Goal: Task Accomplishment & Management: Manage account settings

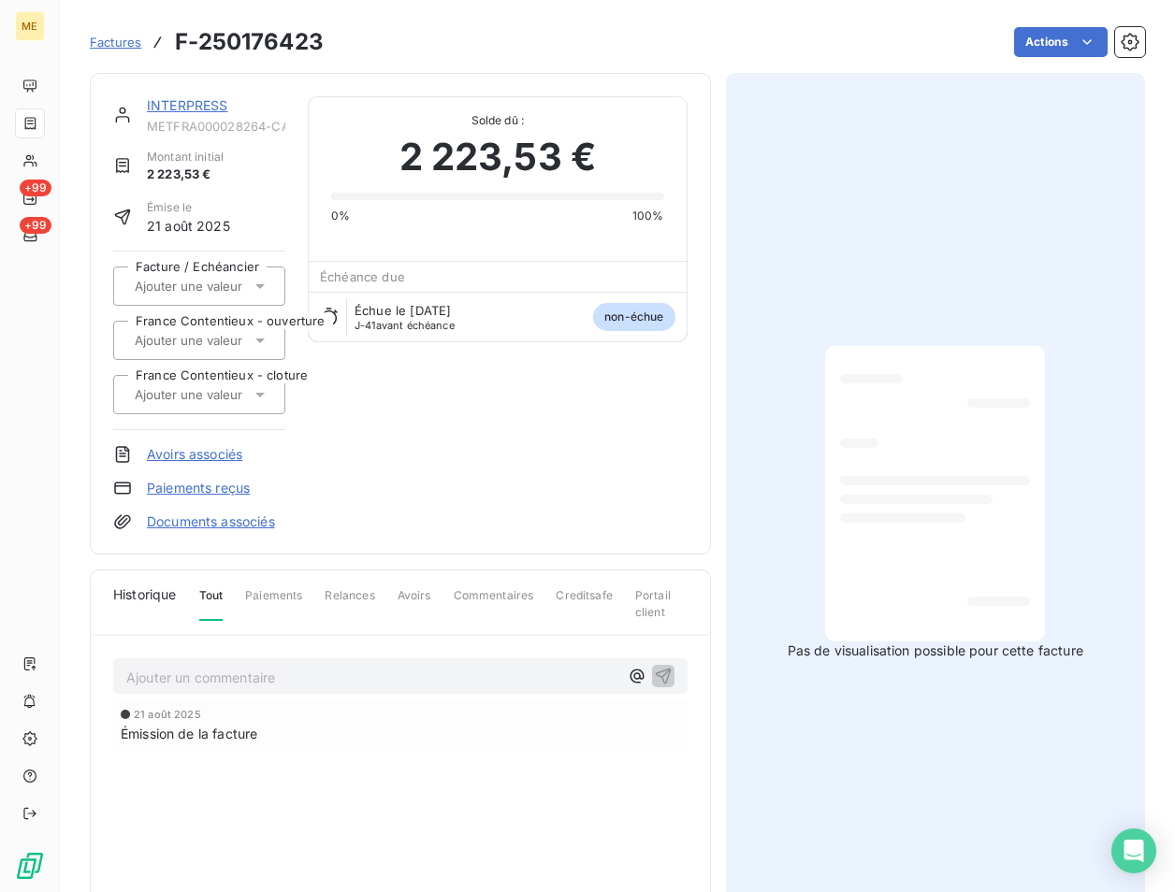
click at [206, 94] on div "INTERPRESS METFRA000028264-CA8 Montant initial 2 223,53 € Émise le [DATE] Factu…" at bounding box center [400, 314] width 621 height 482
click at [192, 107] on link "INTERPRESS" at bounding box center [187, 105] width 81 height 16
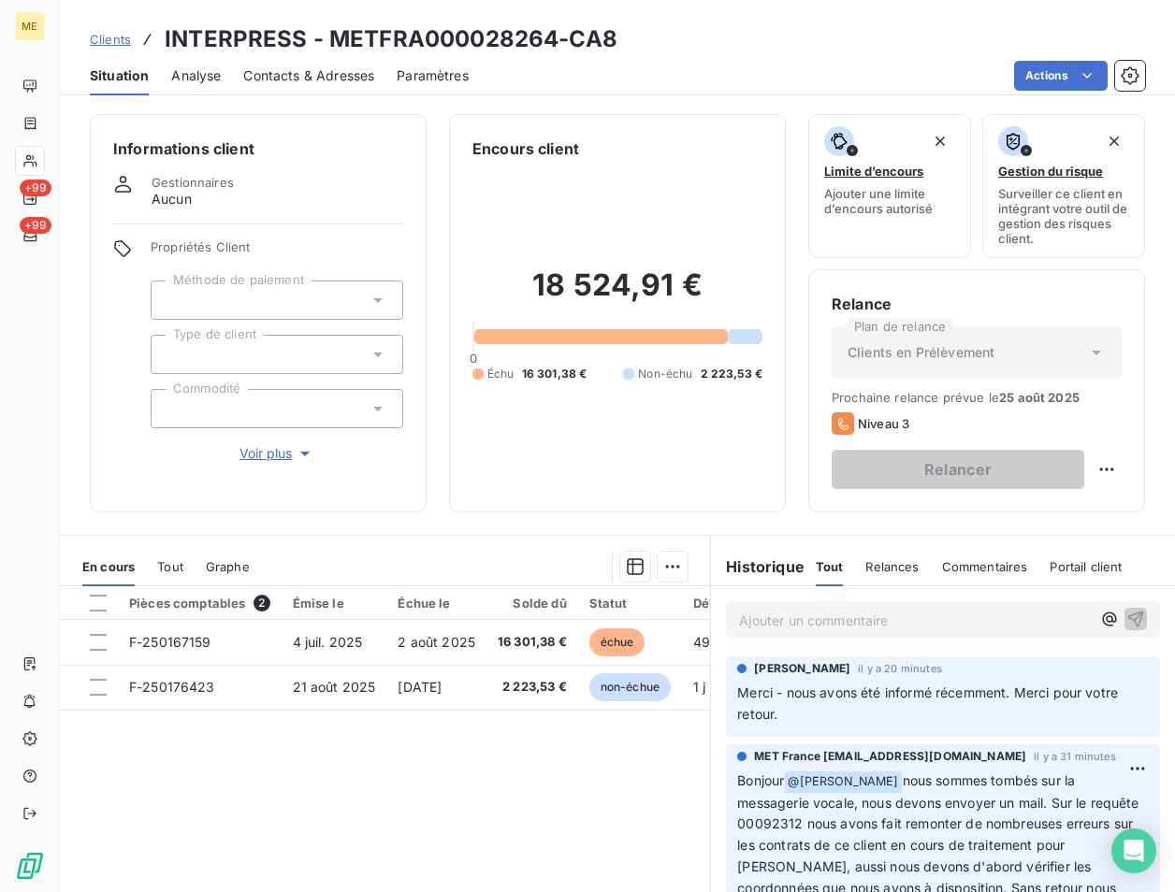
click at [462, 43] on h3 "INTERPRESS - METFRA000028264-CA8" at bounding box center [391, 39] width 453 height 34
click at [460, 41] on h3 "INTERPRESS - METFRA000028264-CA8" at bounding box center [391, 39] width 453 height 34
copy h3 "METFRA000028264"
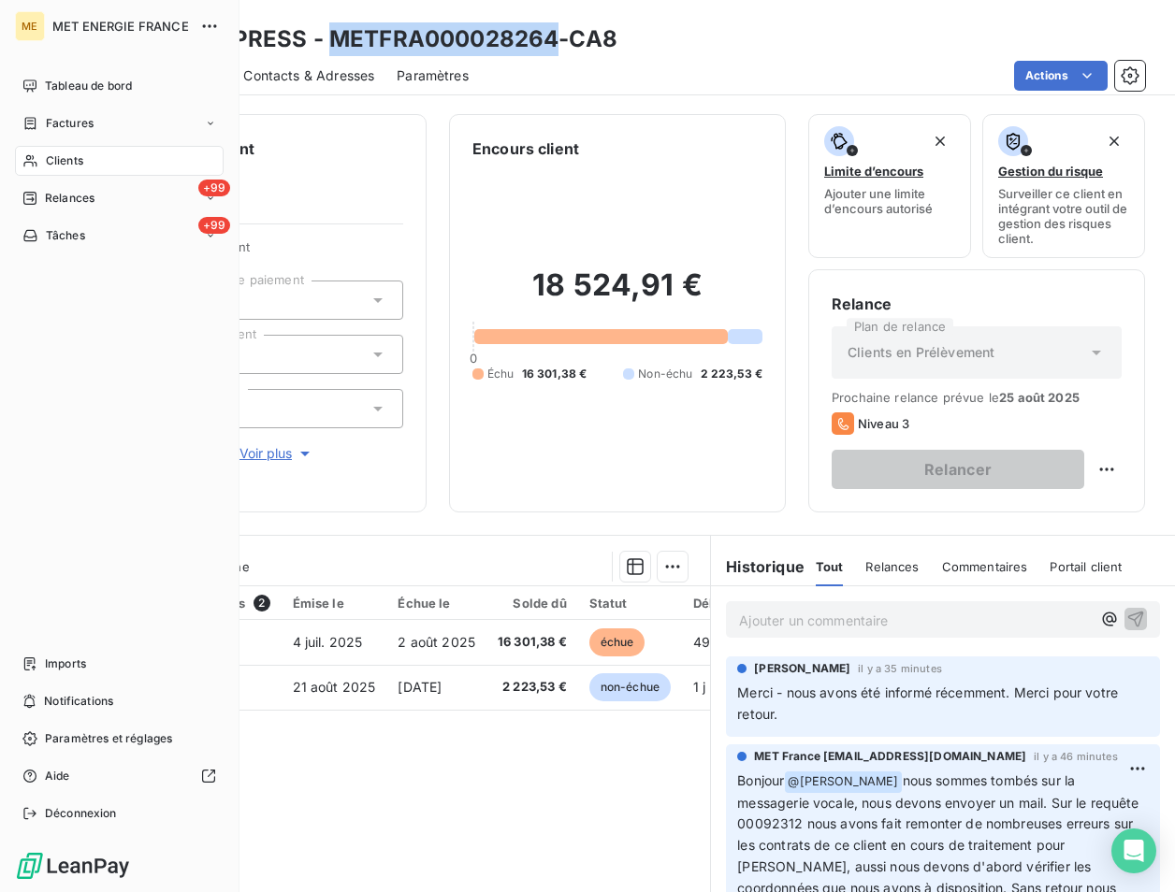
click at [67, 160] on span "Clients" at bounding box center [64, 160] width 37 height 17
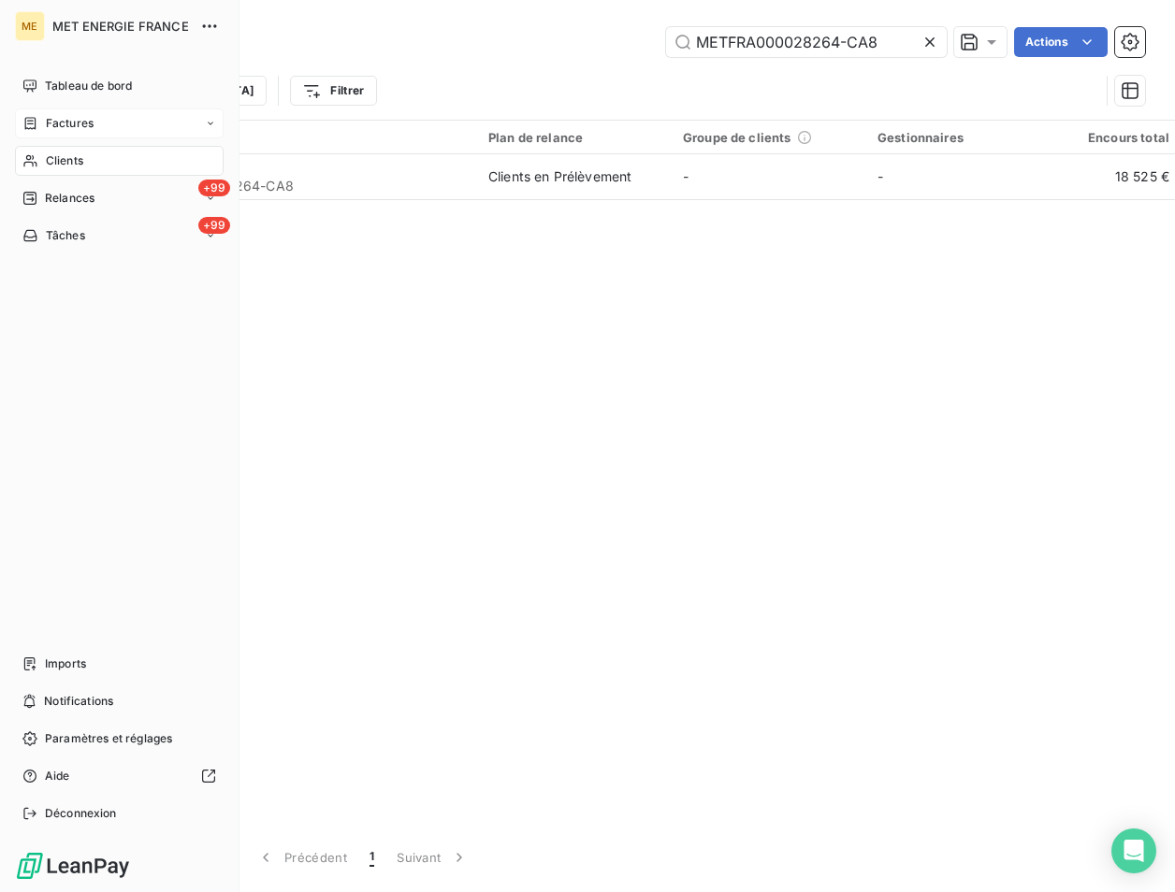
click at [87, 130] on span "Factures" at bounding box center [70, 123] width 48 height 17
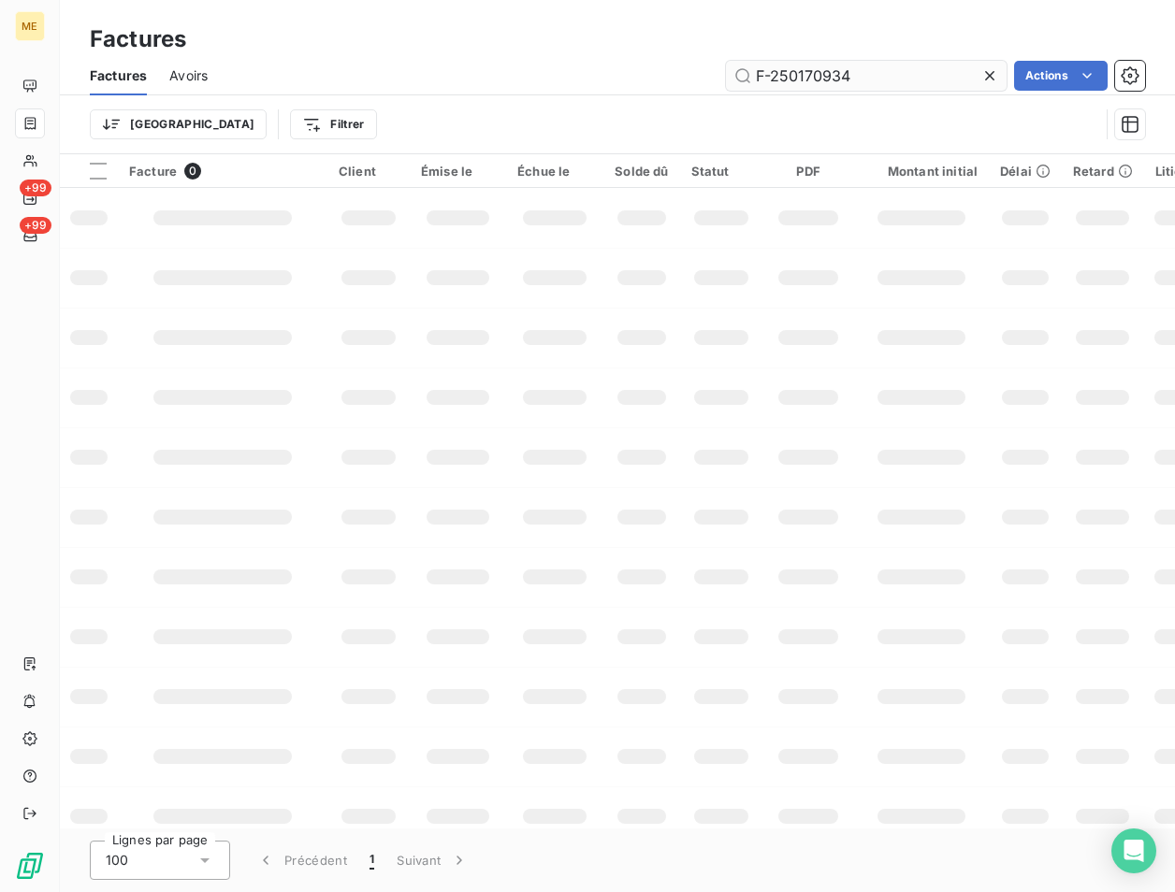
click at [817, 65] on input "F-250170934" at bounding box center [866, 76] width 281 height 30
click at [878, 89] on input "F-250158742" at bounding box center [866, 76] width 281 height 30
click at [882, 79] on input "F-250158742" at bounding box center [866, 76] width 281 height 30
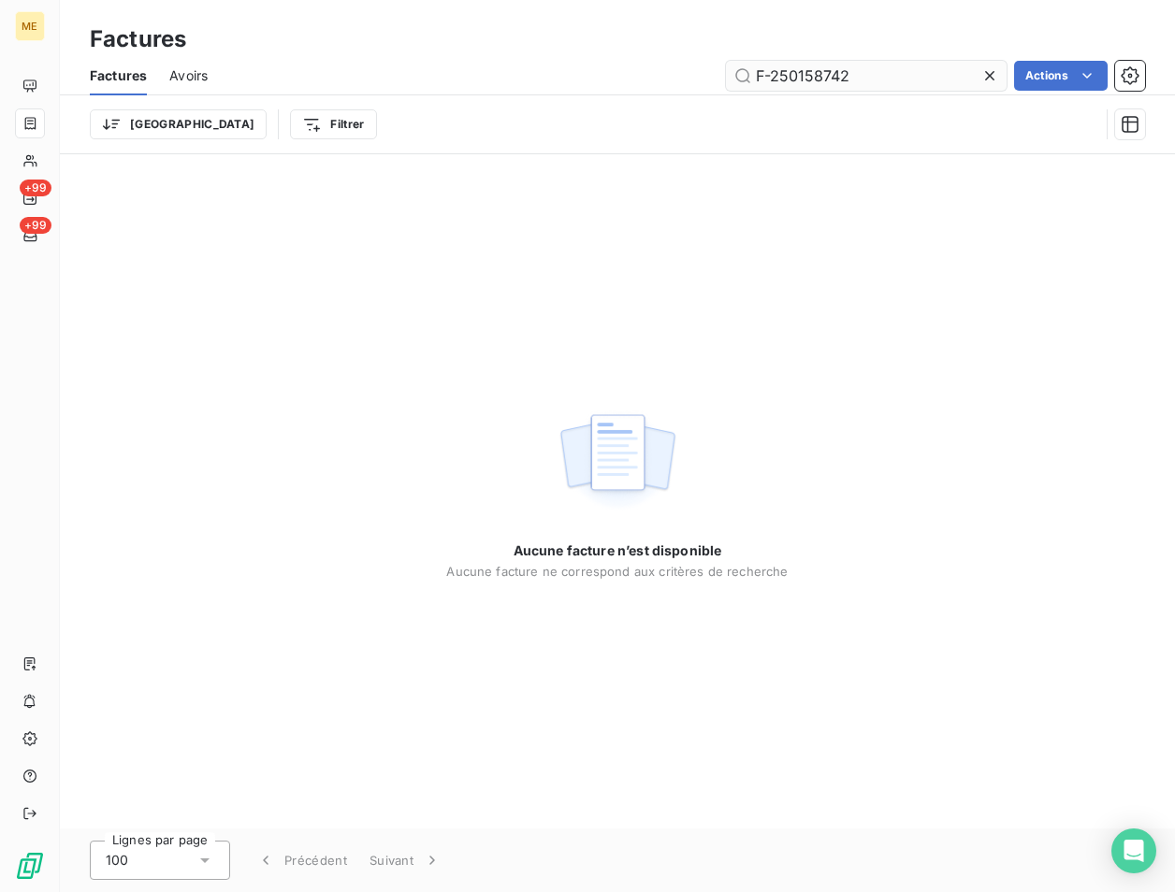
click at [915, 65] on input "F-250158742" at bounding box center [866, 76] width 281 height 30
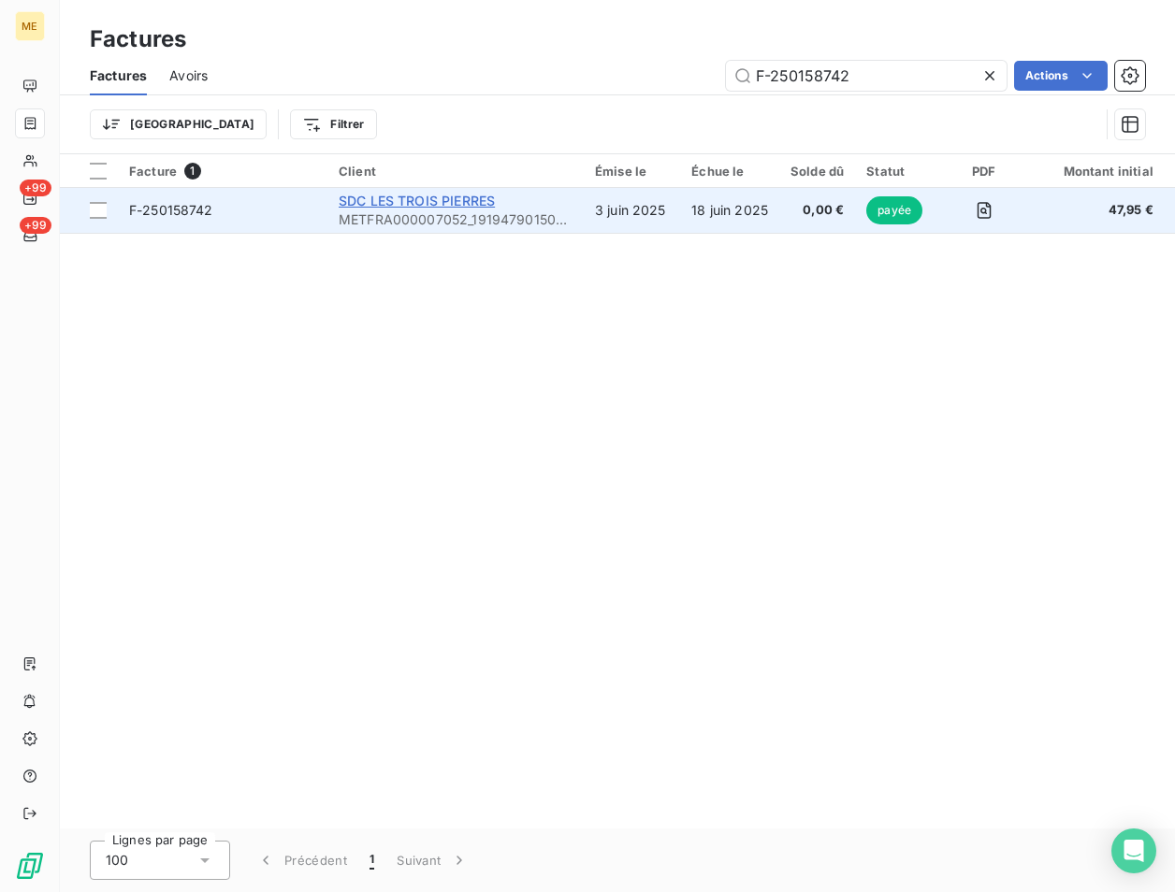
type input "F-250158742"
click at [466, 207] on span "SDC LES TROIS PIERRES" at bounding box center [417, 201] width 156 height 16
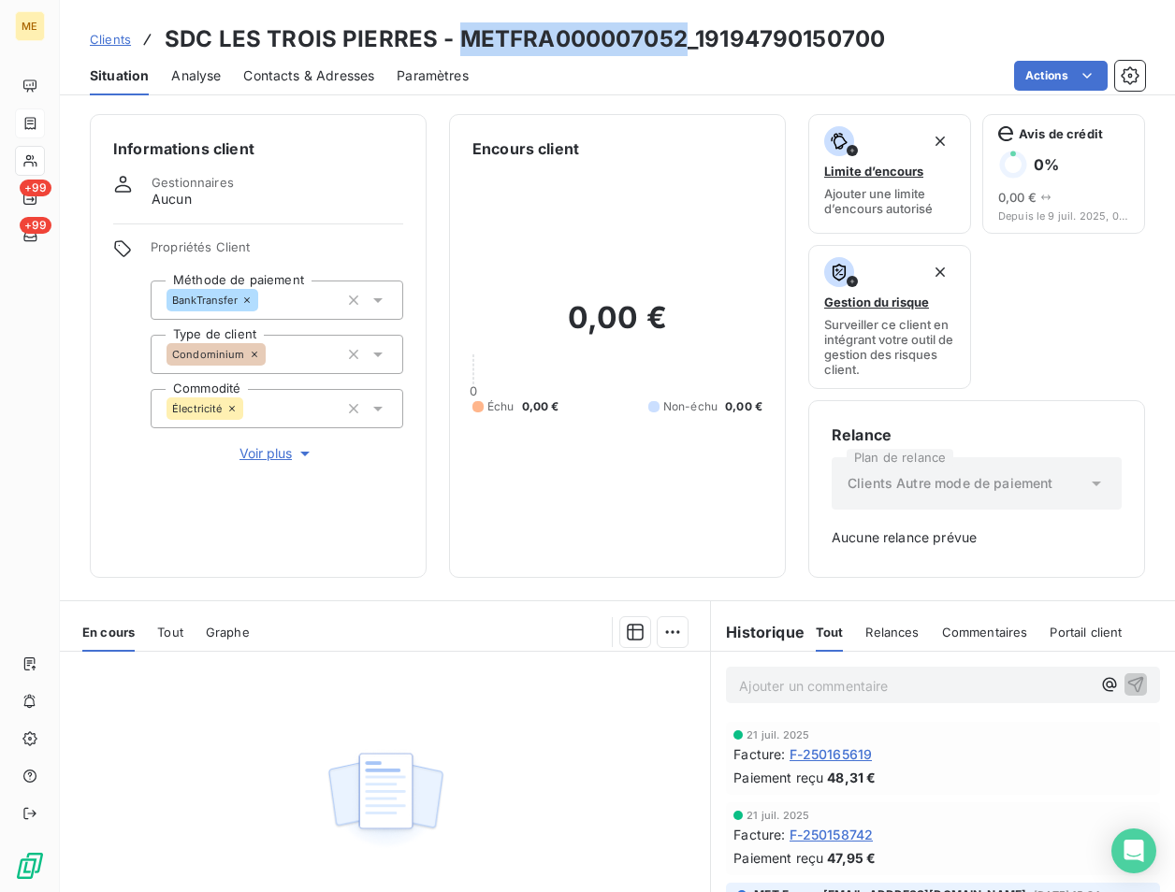
drag, startPoint x: 675, startPoint y: 34, endPoint x: 460, endPoint y: 51, distance: 215.8
click at [460, 51] on h3 "SDC LES TROIS PIERRES - METFRA000007052_19194790150700" at bounding box center [525, 39] width 720 height 34
copy h3 "METFRA000007052"
click at [290, 65] on div "Contacts & Adresses" at bounding box center [308, 75] width 131 height 39
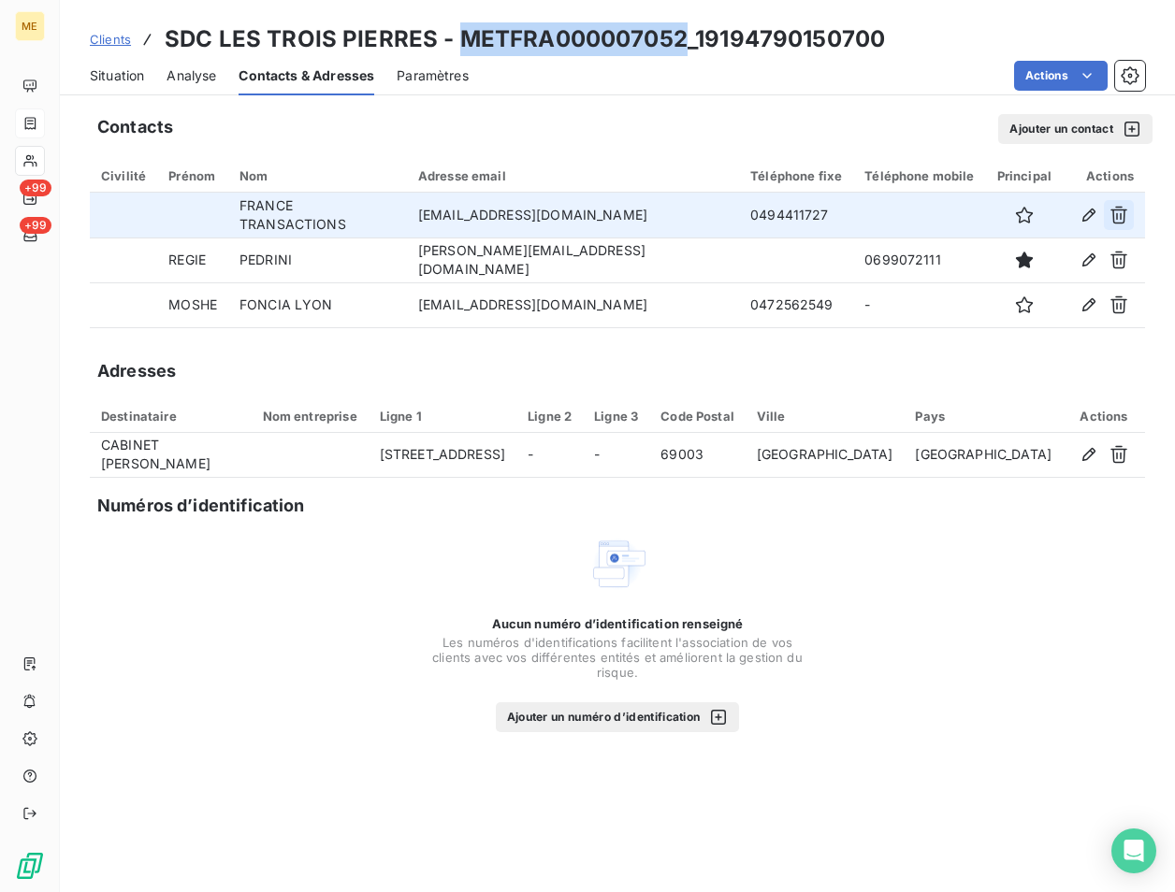
click at [1112, 210] on icon "button" at bounding box center [1118, 216] width 17 height 18
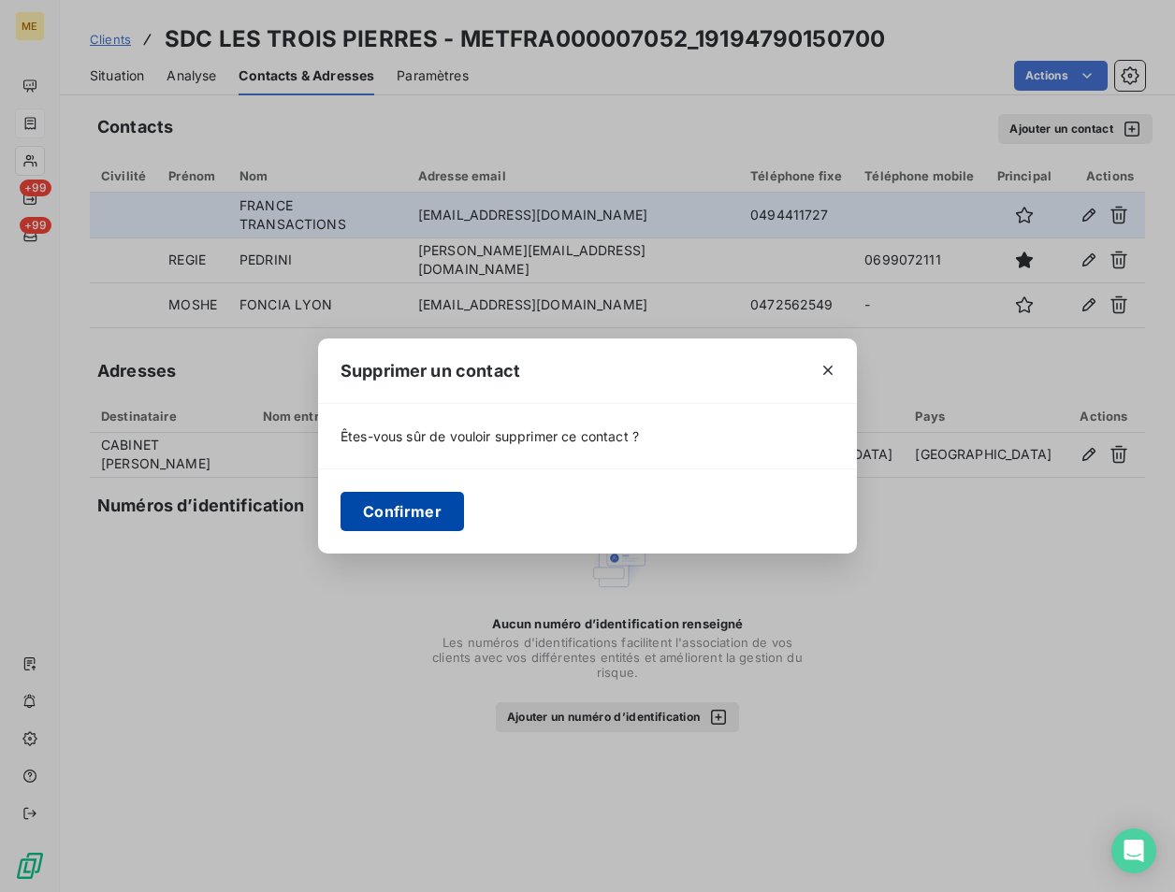
click at [431, 515] on button "Confirmer" at bounding box center [401, 511] width 123 height 39
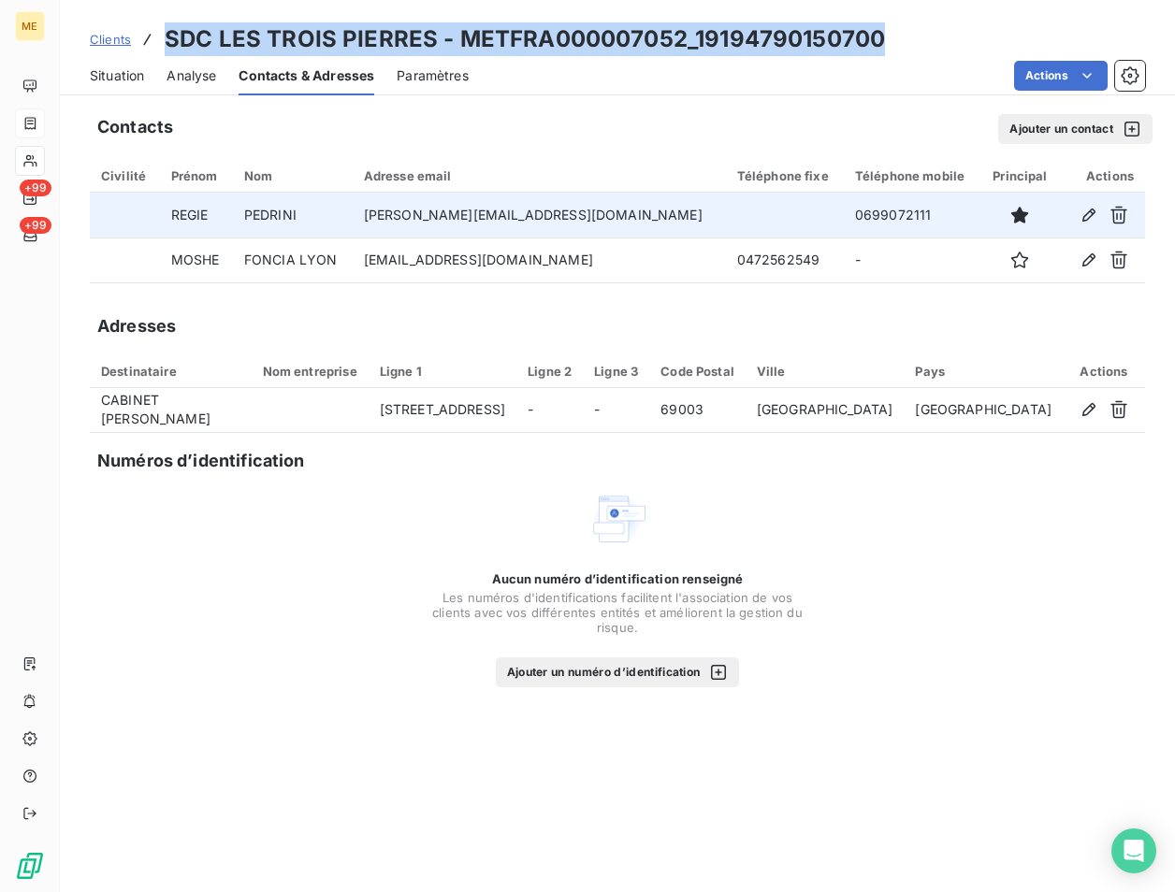
drag, startPoint x: 892, startPoint y: 40, endPoint x: 167, endPoint y: 46, distance: 724.9
click at [167, 46] on div "Clients SDC LES TROIS PIERRES - METFRA000007052_19194790150700" at bounding box center [617, 39] width 1115 height 34
copy h3 "SDC LES TROIS PIERRES - METFRA000007052_19194790150700"
click at [119, 40] on span "Clients" at bounding box center [110, 39] width 41 height 15
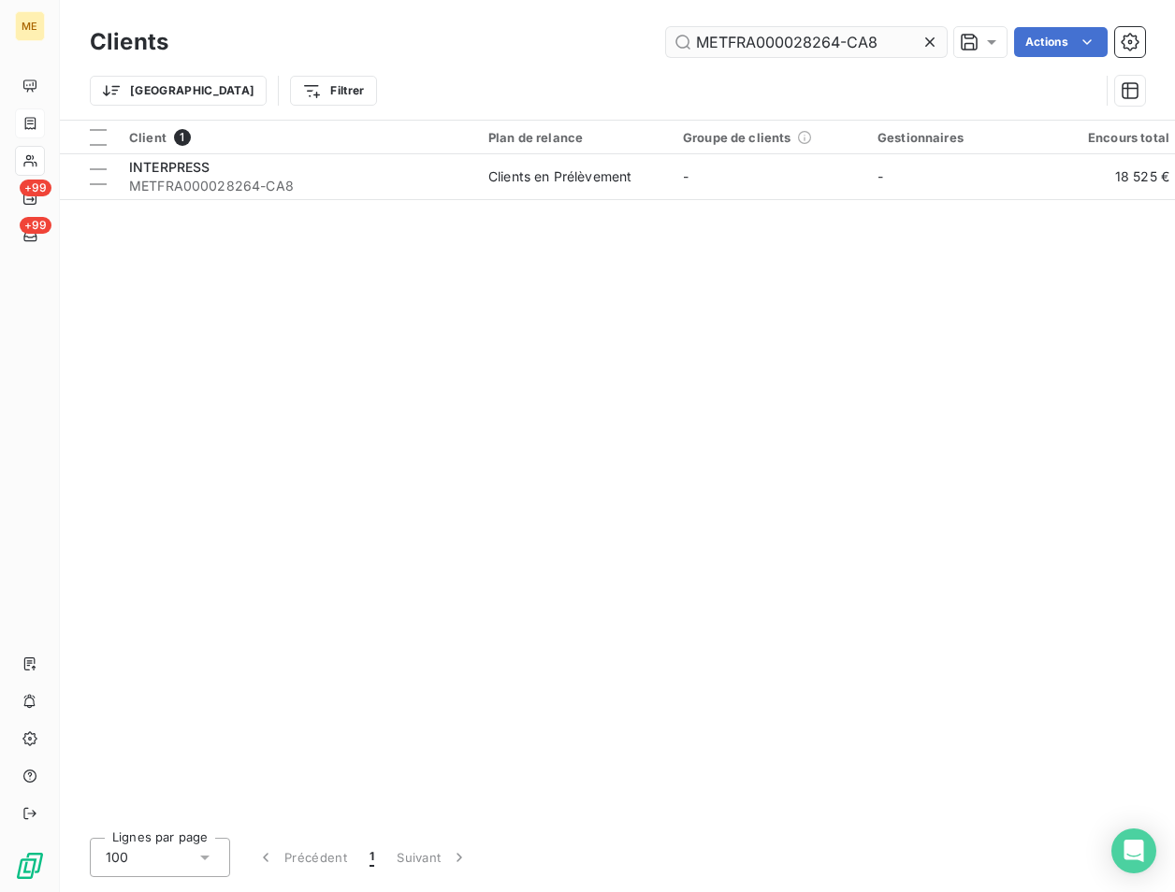
click at [817, 49] on input "METFRA000028264-CA8" at bounding box center [806, 42] width 281 height 30
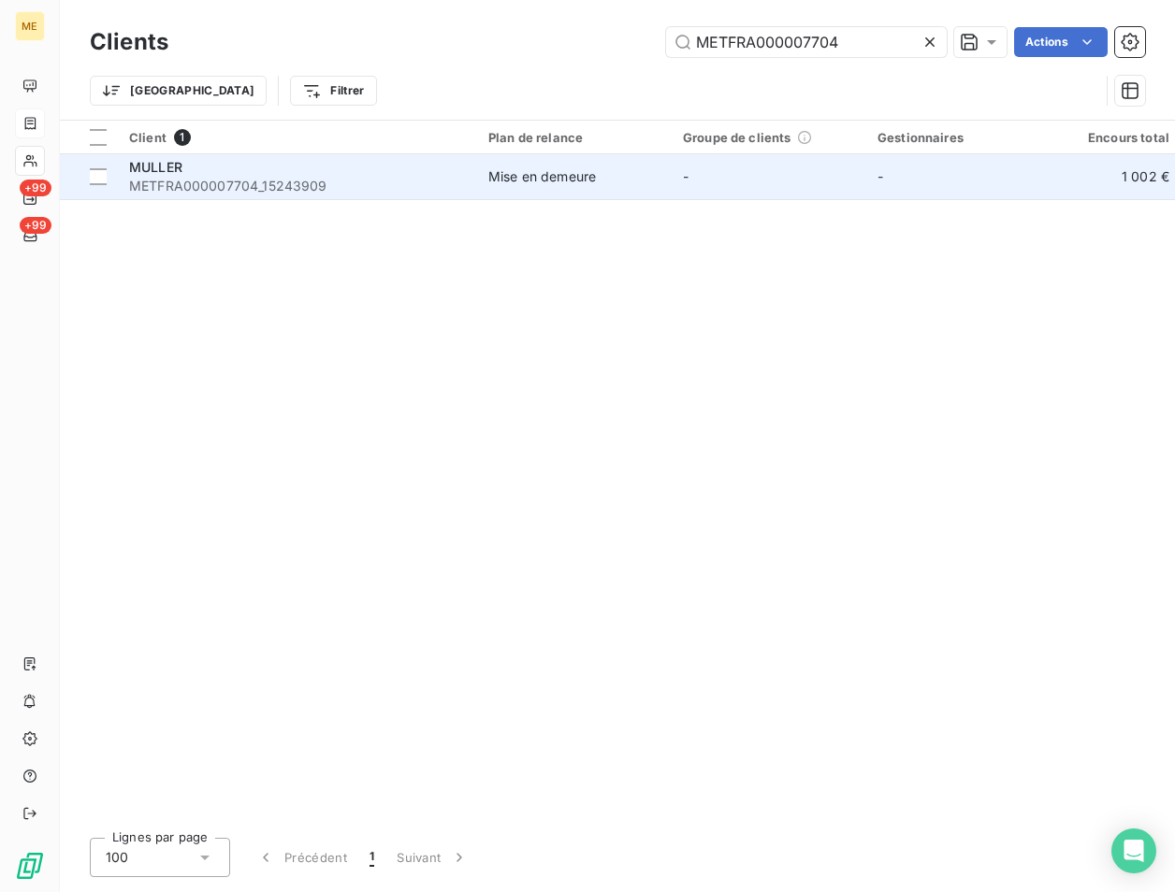
type input "METFRA000007704"
click at [175, 173] on span "MULLER" at bounding box center [155, 167] width 53 height 16
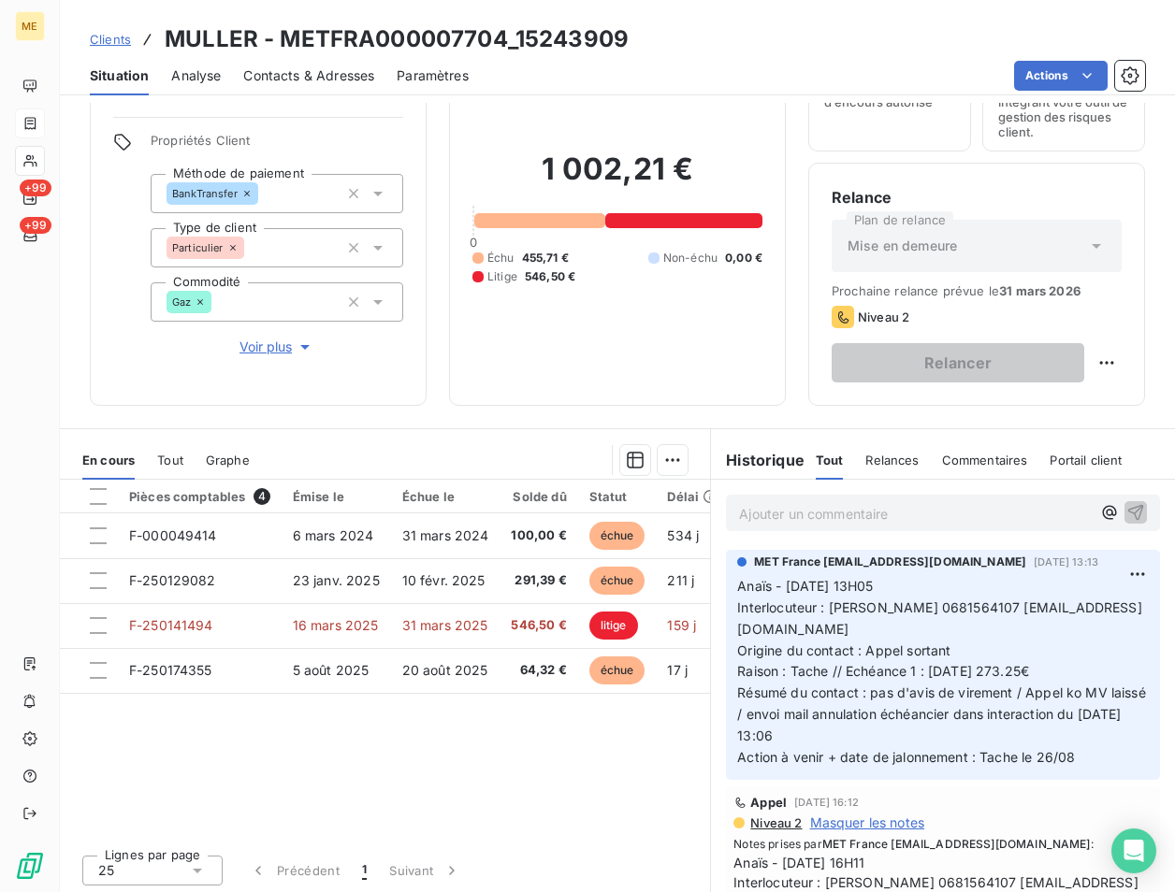
scroll to position [110, 0]
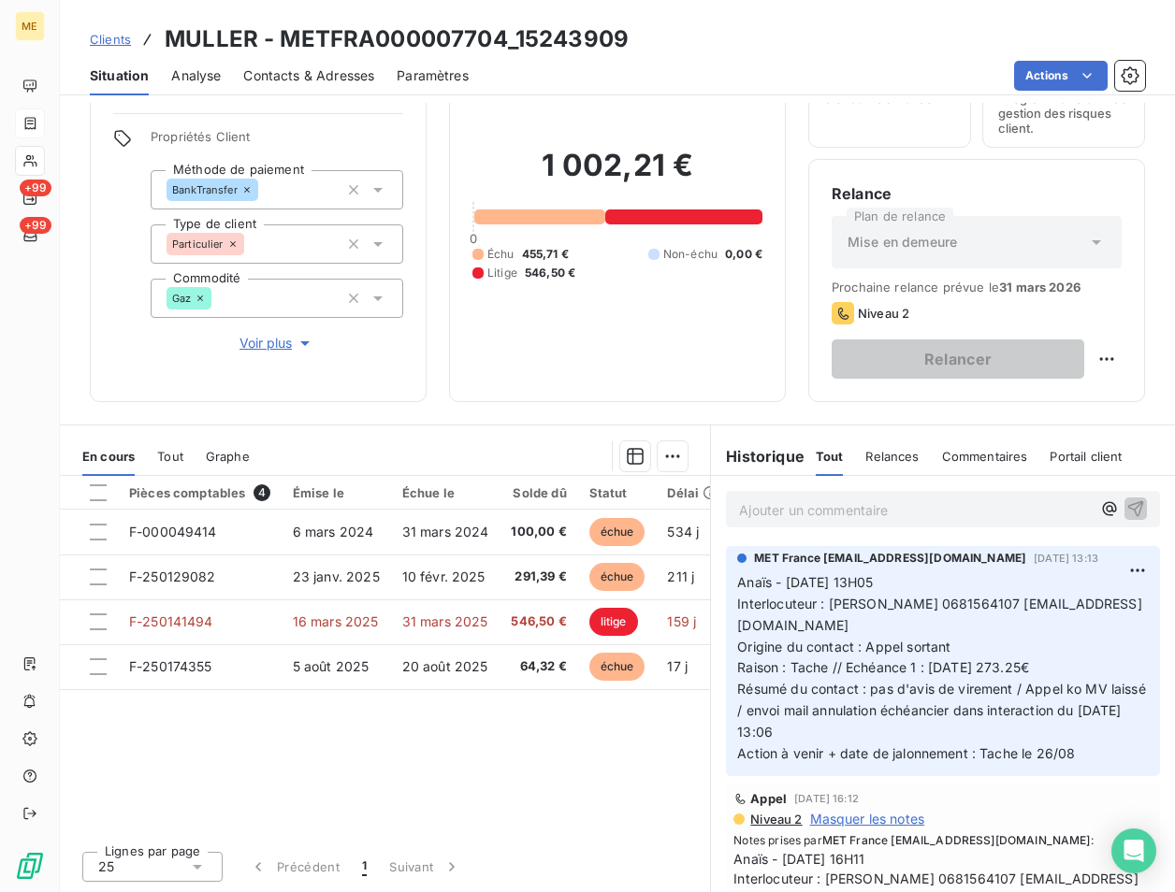
click at [843, 513] on p "Ajouter un commentaire ﻿" at bounding box center [915, 510] width 352 height 23
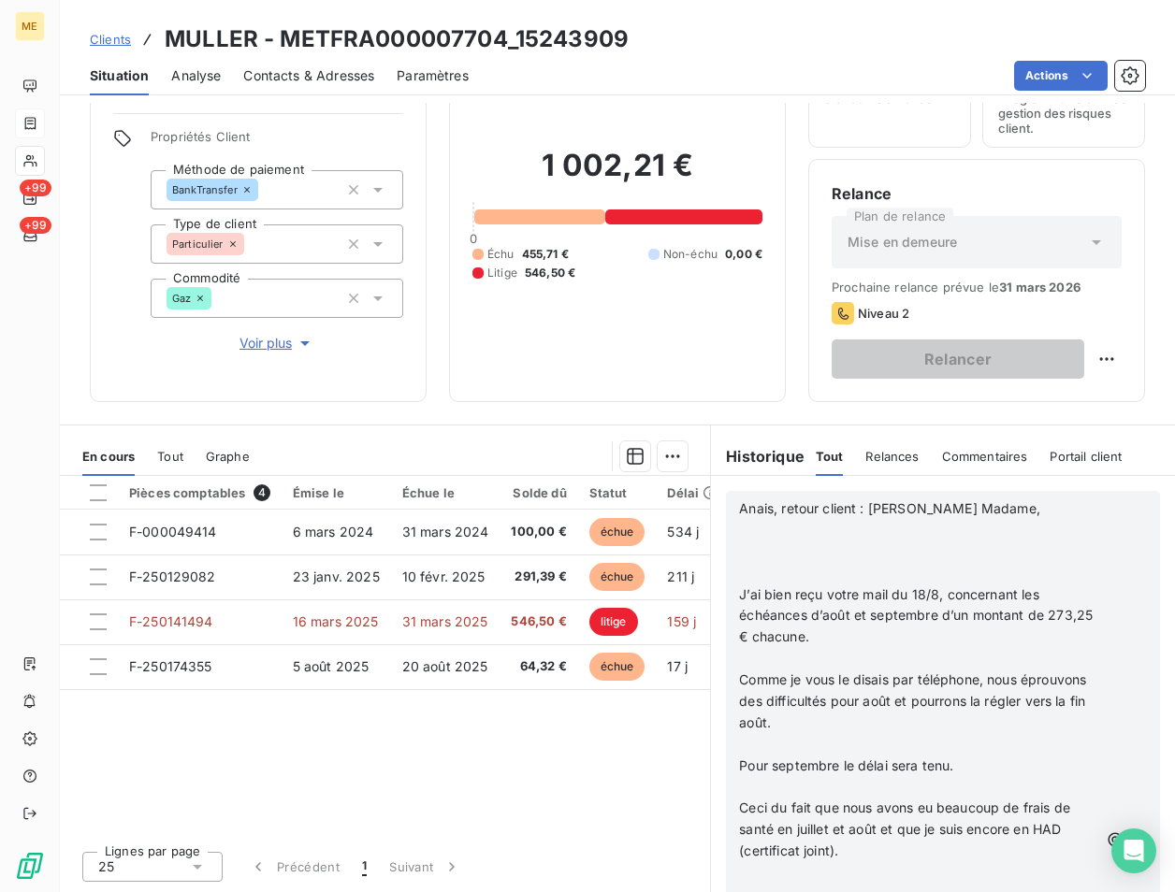
click at [852, 564] on p "﻿" at bounding box center [918, 574] width 359 height 22
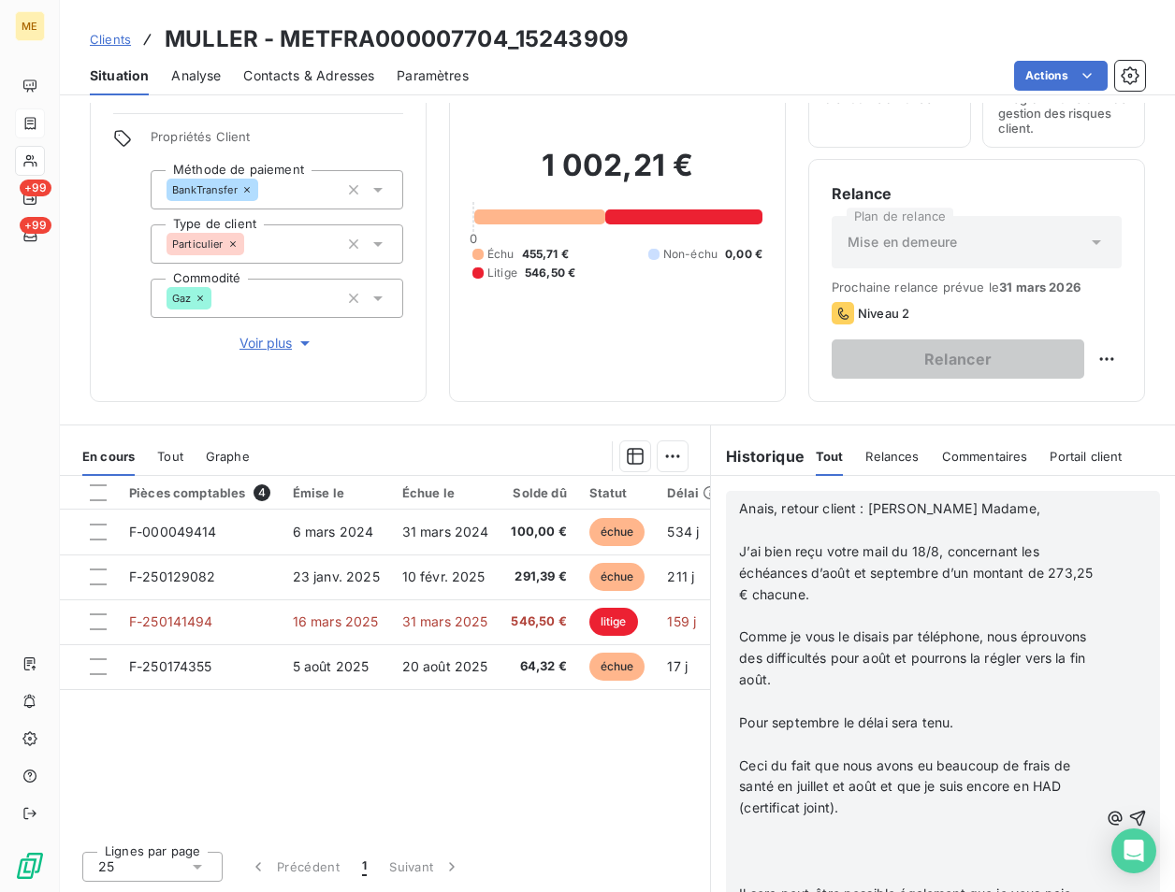
click at [795, 613] on p "﻿" at bounding box center [918, 616] width 359 height 22
click at [868, 709] on p "﻿" at bounding box center [918, 702] width 359 height 22
click at [1130, 826] on icon "button" at bounding box center [1138, 819] width 16 height 16
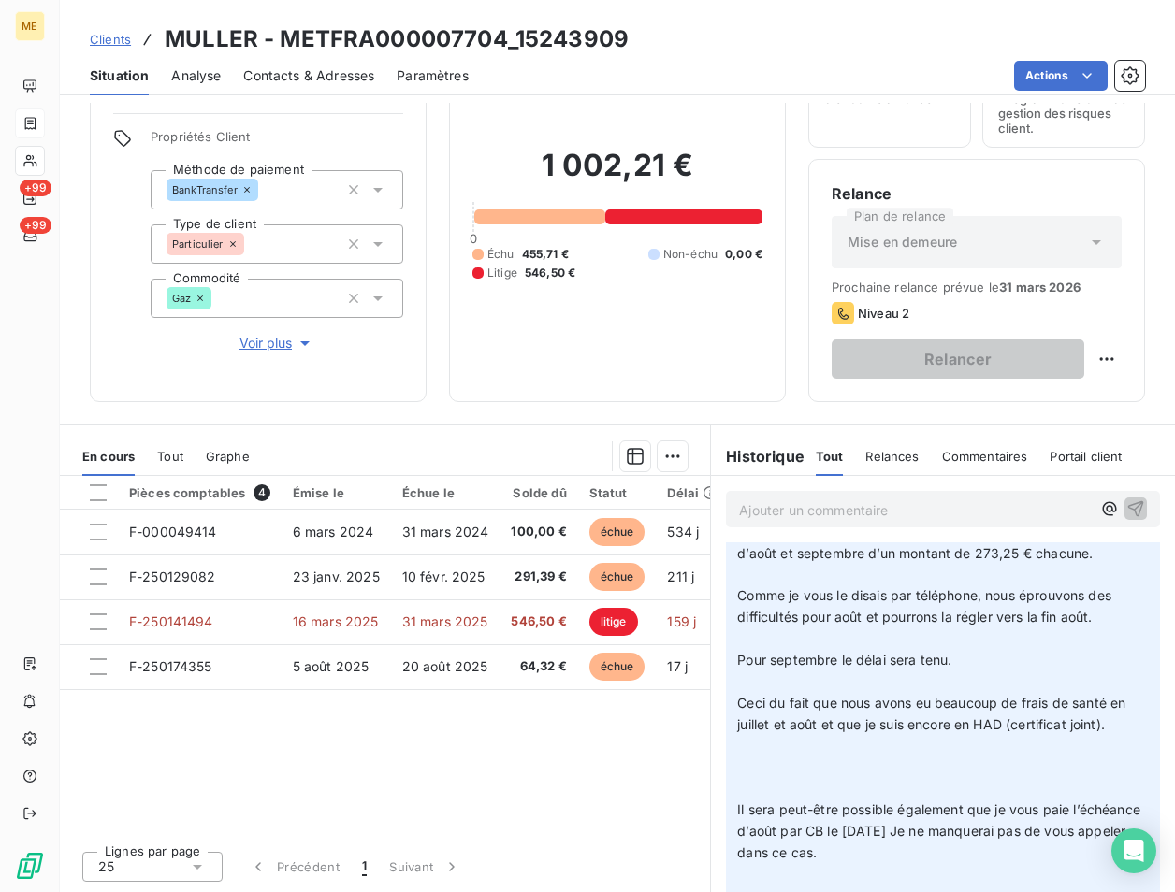
scroll to position [0, 0]
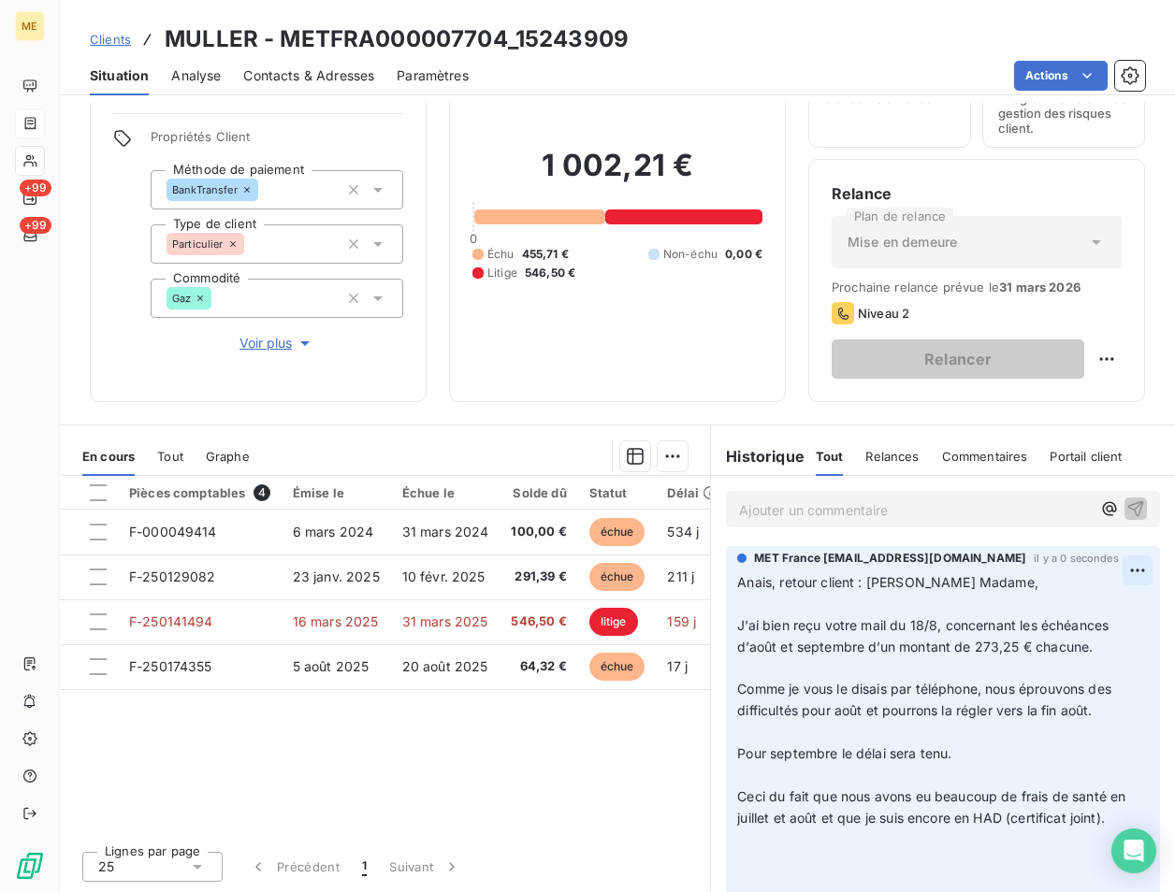
click at [1120, 566] on html "ME +99 +99 Clients MULLER - METFRA000007704_15243909 Situation Analyse Contacts…" at bounding box center [587, 446] width 1175 height 892
click at [1068, 611] on div "Editer" at bounding box center [1064, 612] width 105 height 30
click at [791, 687] on p "Anais, retour client : [PERSON_NAME] Madame, ﻿ J’ai bien reçu votre mail du 18/…" at bounding box center [931, 861] width 389 height 578
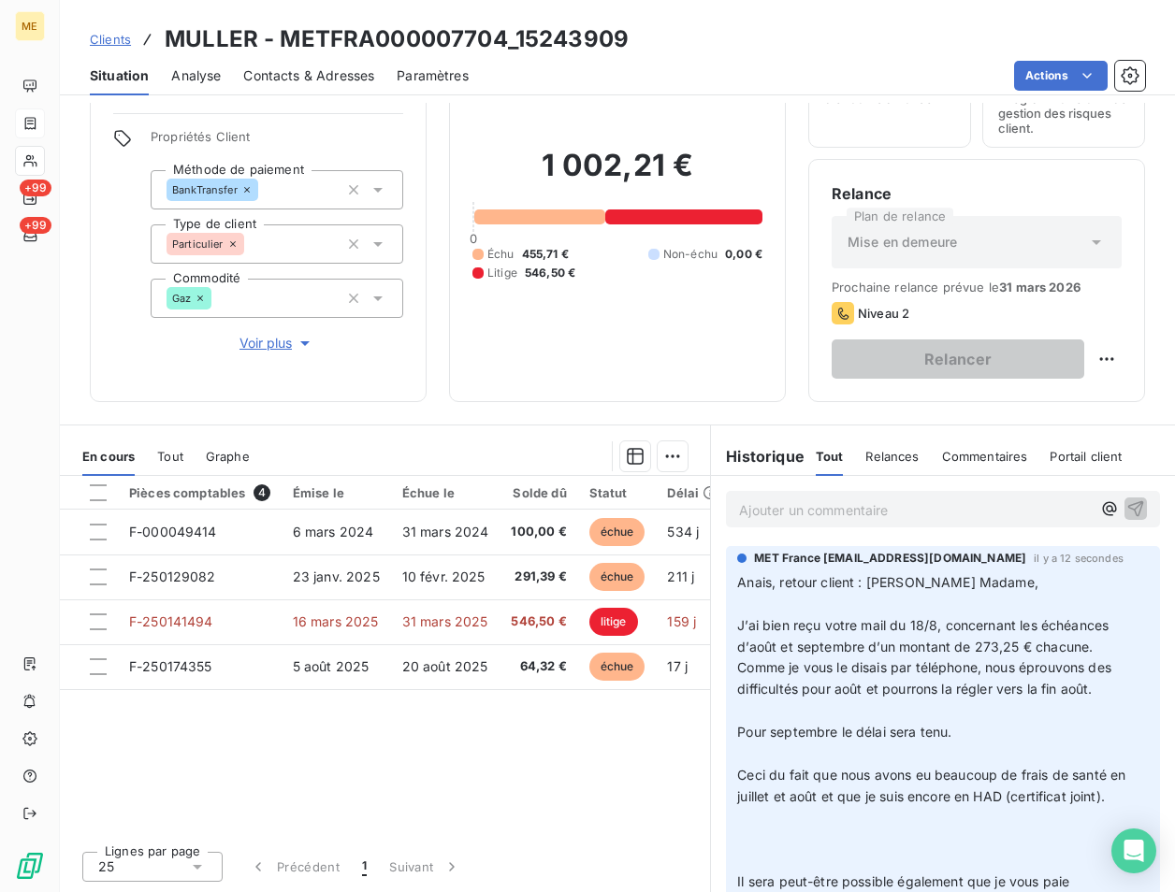
click at [754, 749] on p "Anais, retour client : [PERSON_NAME] Madame, J’ai bien reçu votre mail du 18/8,…" at bounding box center [931, 850] width 389 height 556
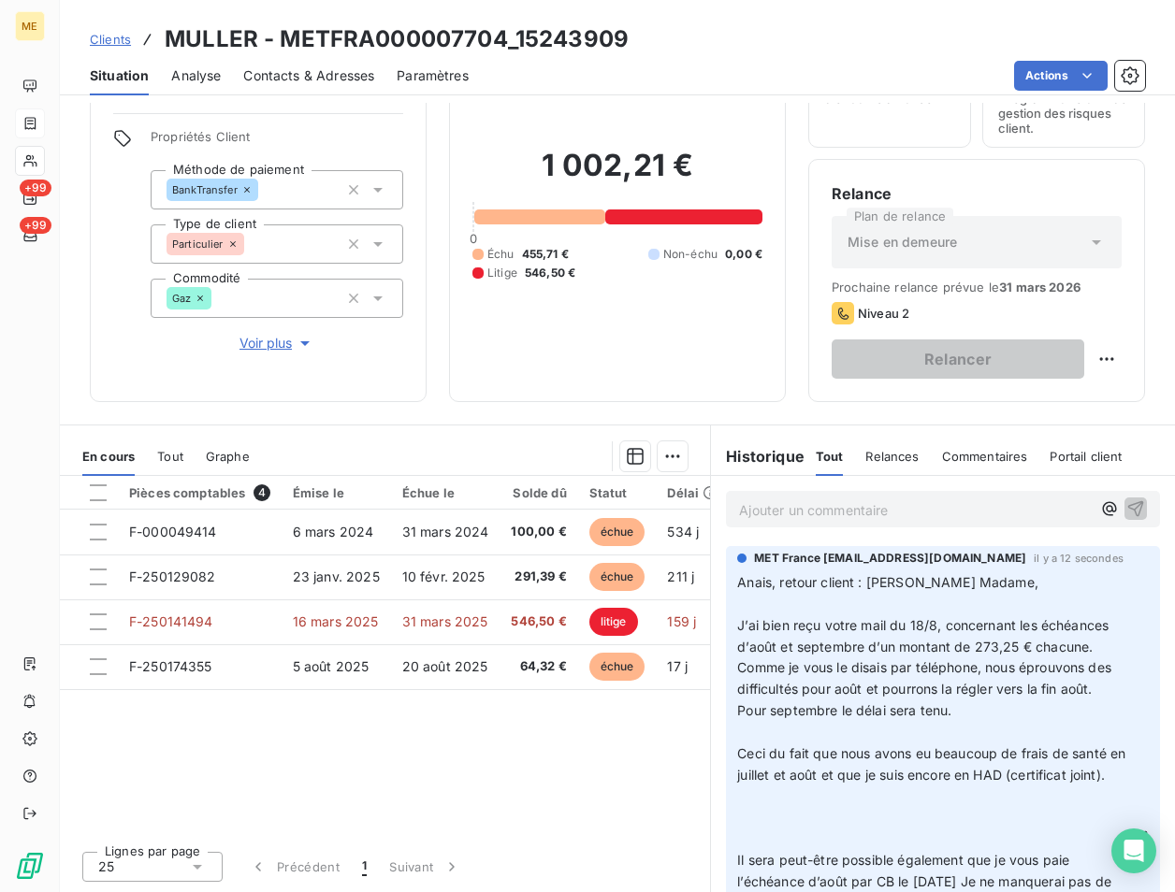
click at [770, 771] on p "Anais, retour client : [PERSON_NAME] Madame, J’ai bien reçu votre mail du 18/8,…" at bounding box center [931, 839] width 389 height 535
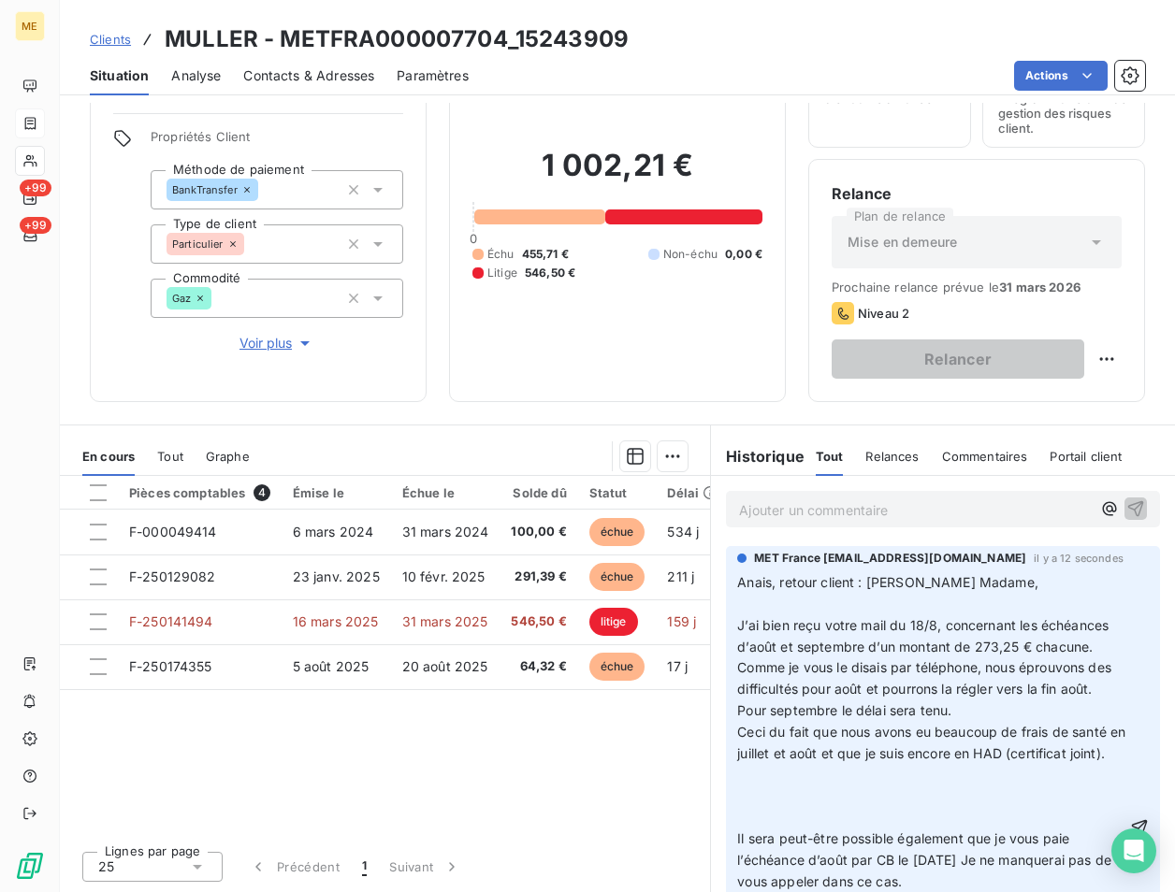
click at [766, 840] on p "Anais, retour client : [PERSON_NAME] Madame, J’ai bien reçu votre mail du 18/8,…" at bounding box center [931, 828] width 389 height 513
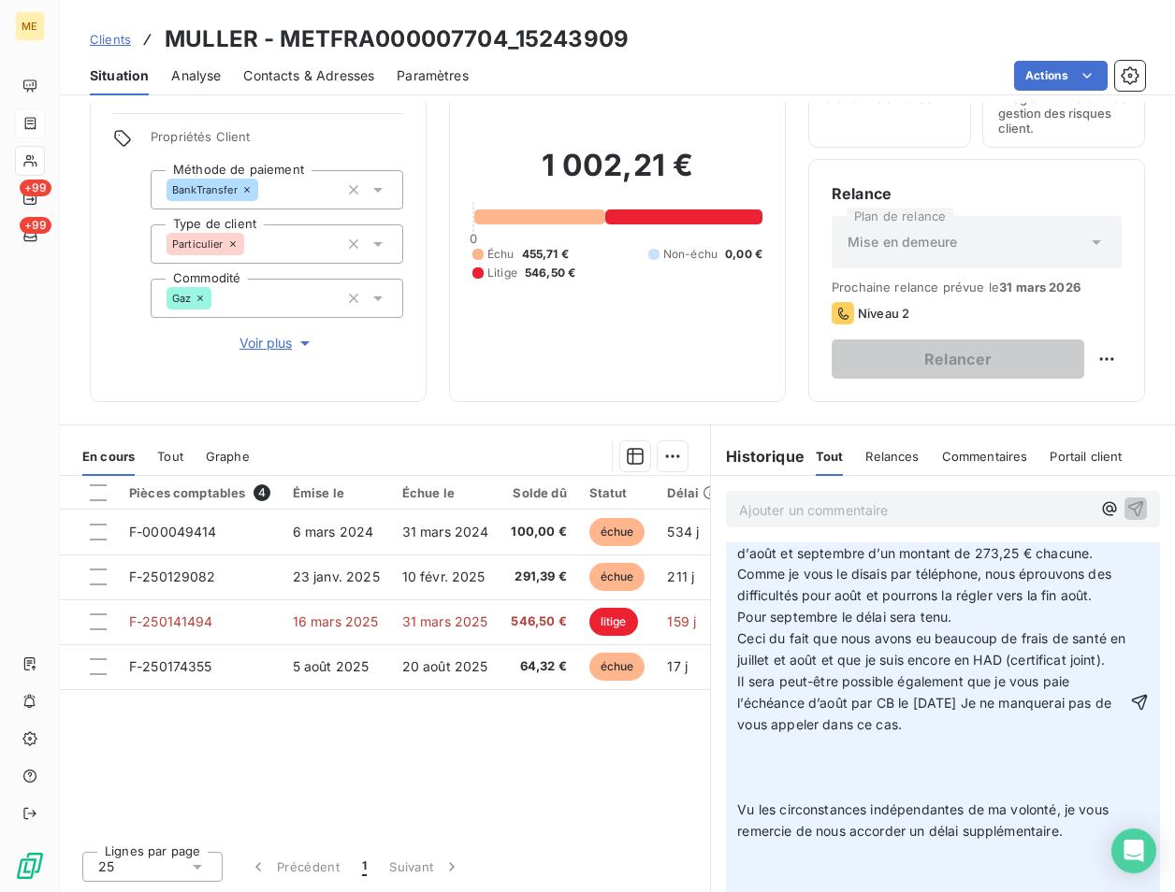
scroll to position [187, 0]
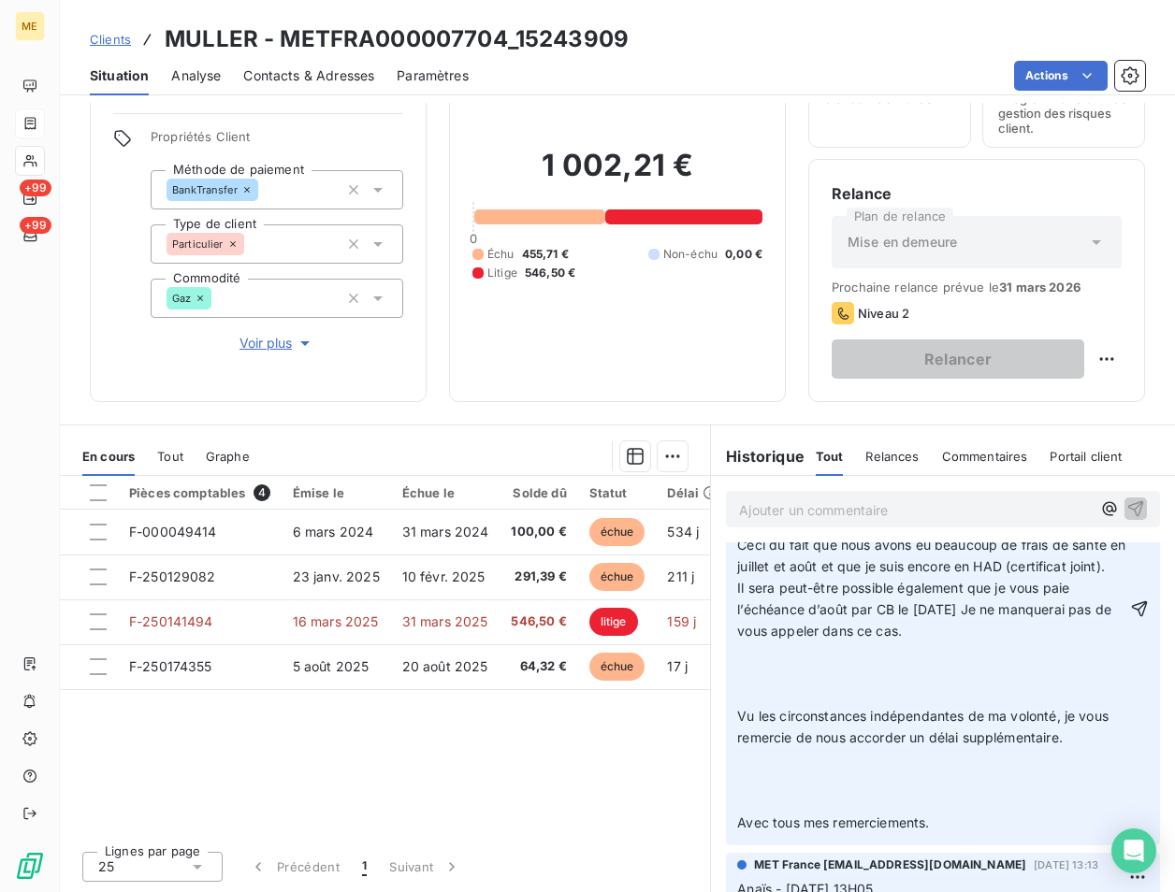
click at [786, 752] on p "Anais, retour client : [PERSON_NAME] Madame, J’ai bien reçu votre mail du 18/8,…" at bounding box center [931, 609] width 389 height 449
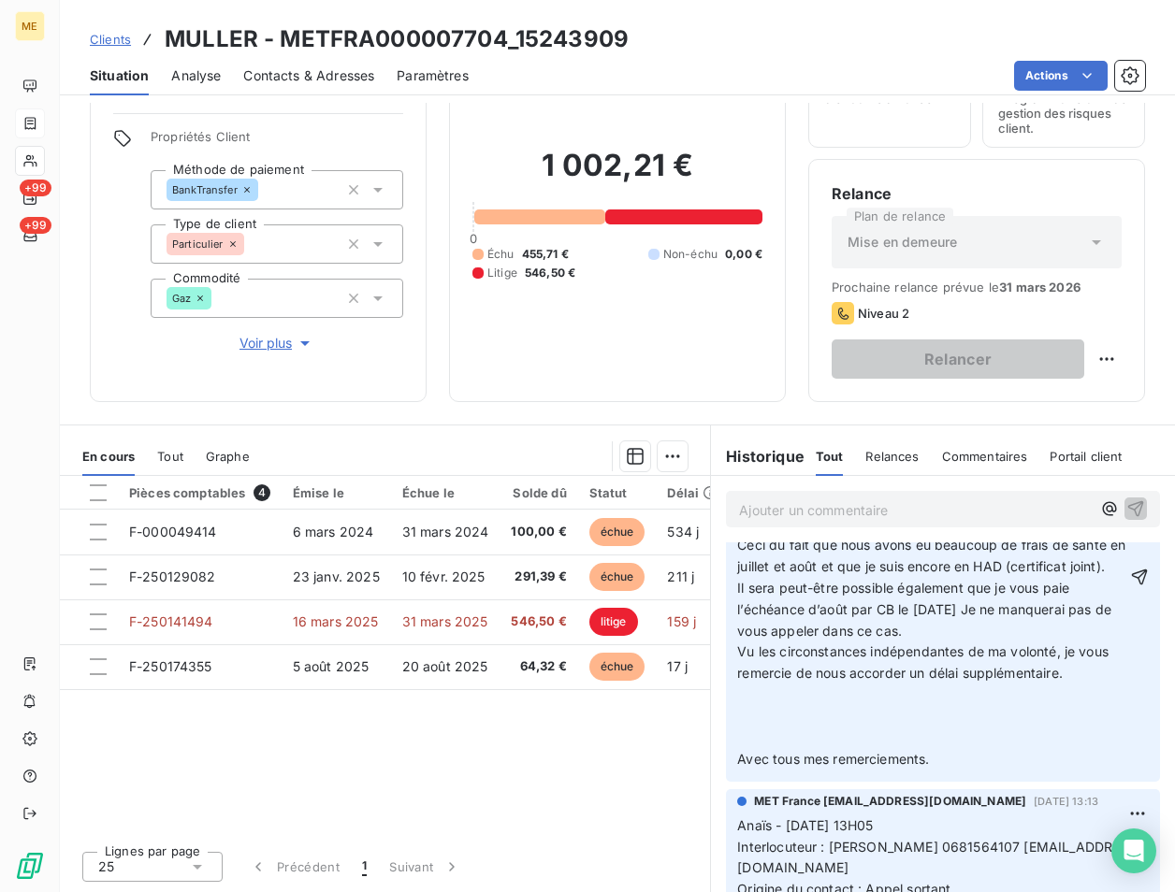
click at [786, 771] on p "Anais, retour client : [PERSON_NAME] Madame, J’ai bien reçu votre mail du 18/8,…" at bounding box center [931, 577] width 389 height 385
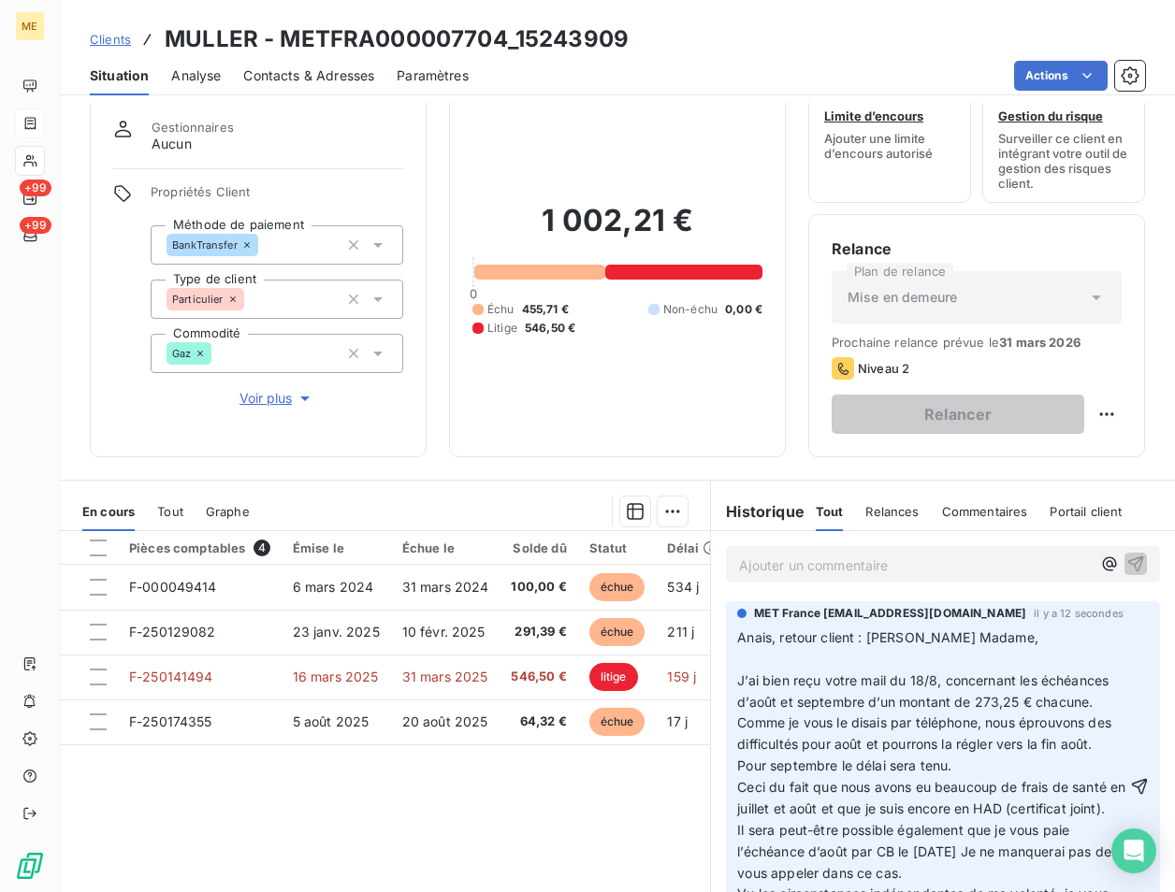
scroll to position [17, 0]
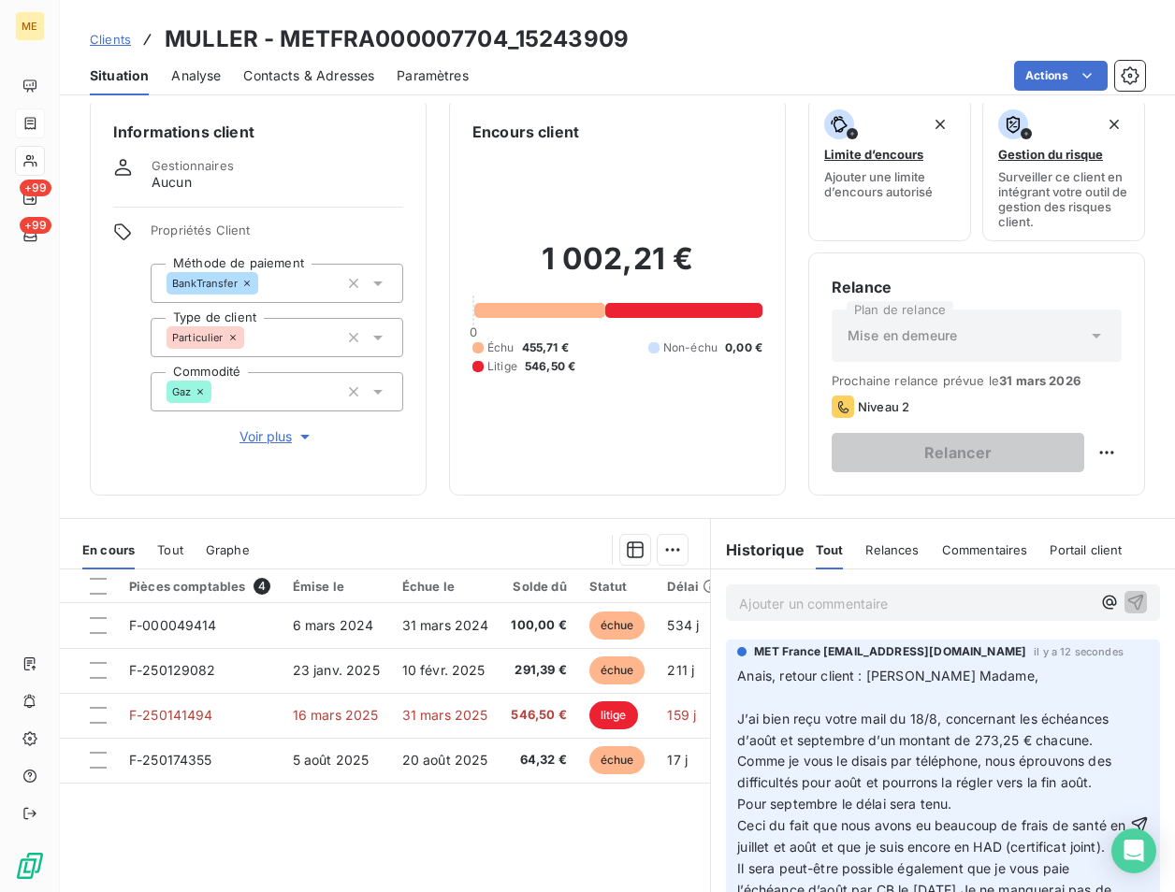
click at [738, 679] on span "Anais, retour client : [PERSON_NAME] Madame, J’ai bien reçu votre mail du 18/8,…" at bounding box center [933, 825] width 392 height 315
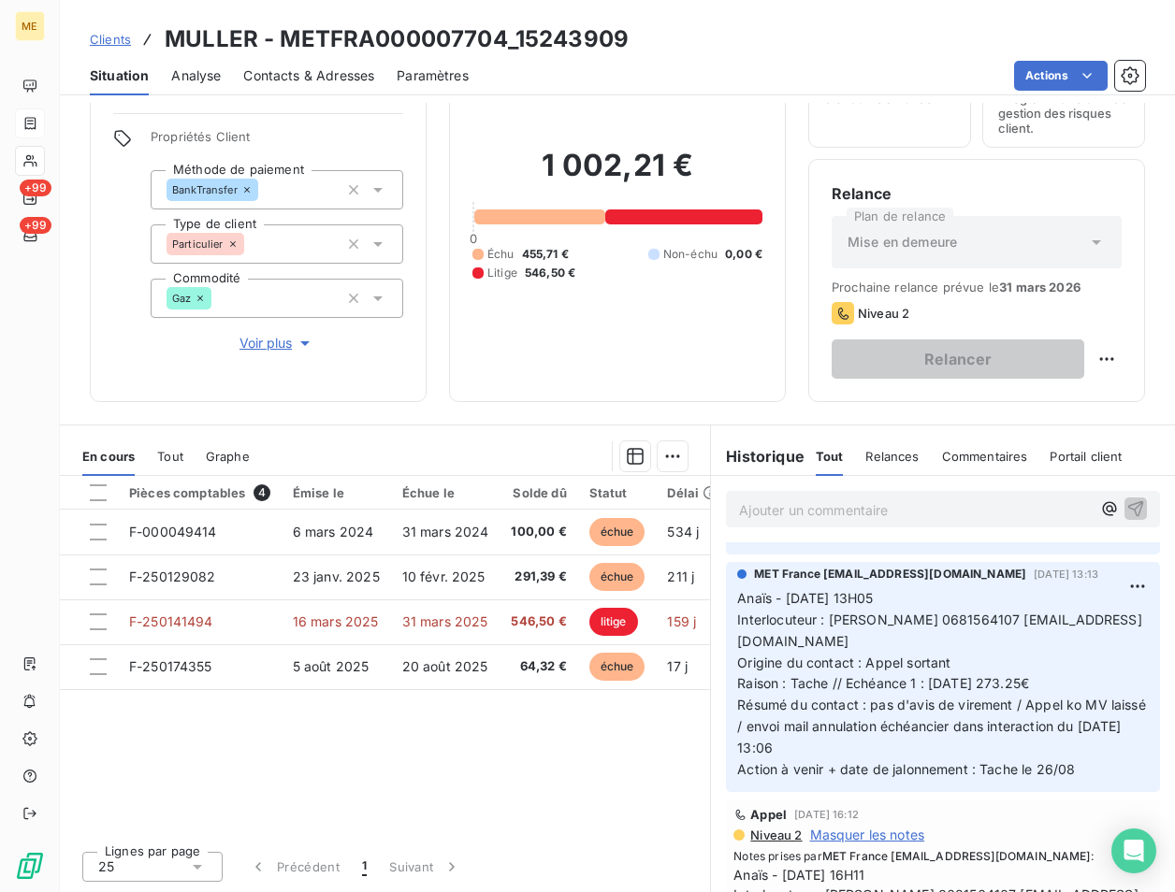
scroll to position [374, 0]
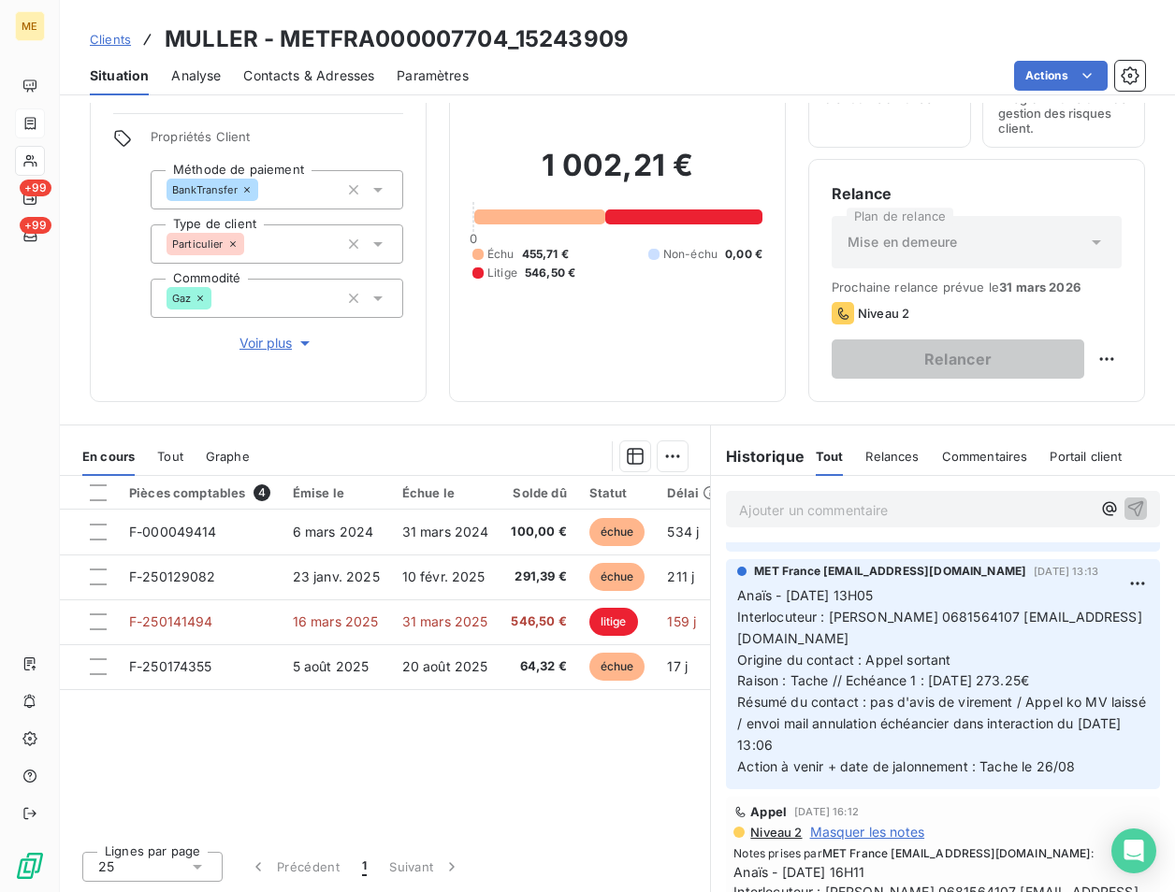
click at [121, 38] on span "Clients" at bounding box center [110, 39] width 41 height 15
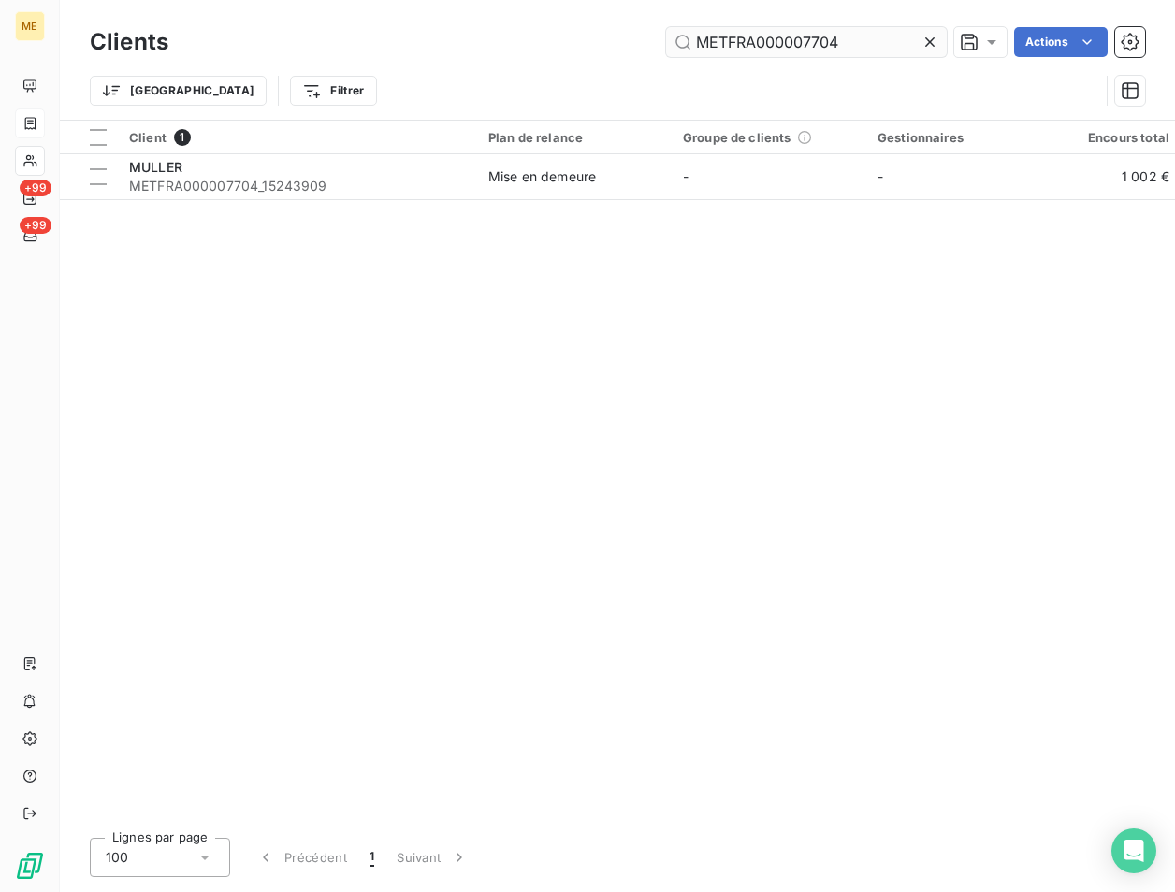
click at [788, 43] on input "METFRA000007704" at bounding box center [806, 42] width 281 height 30
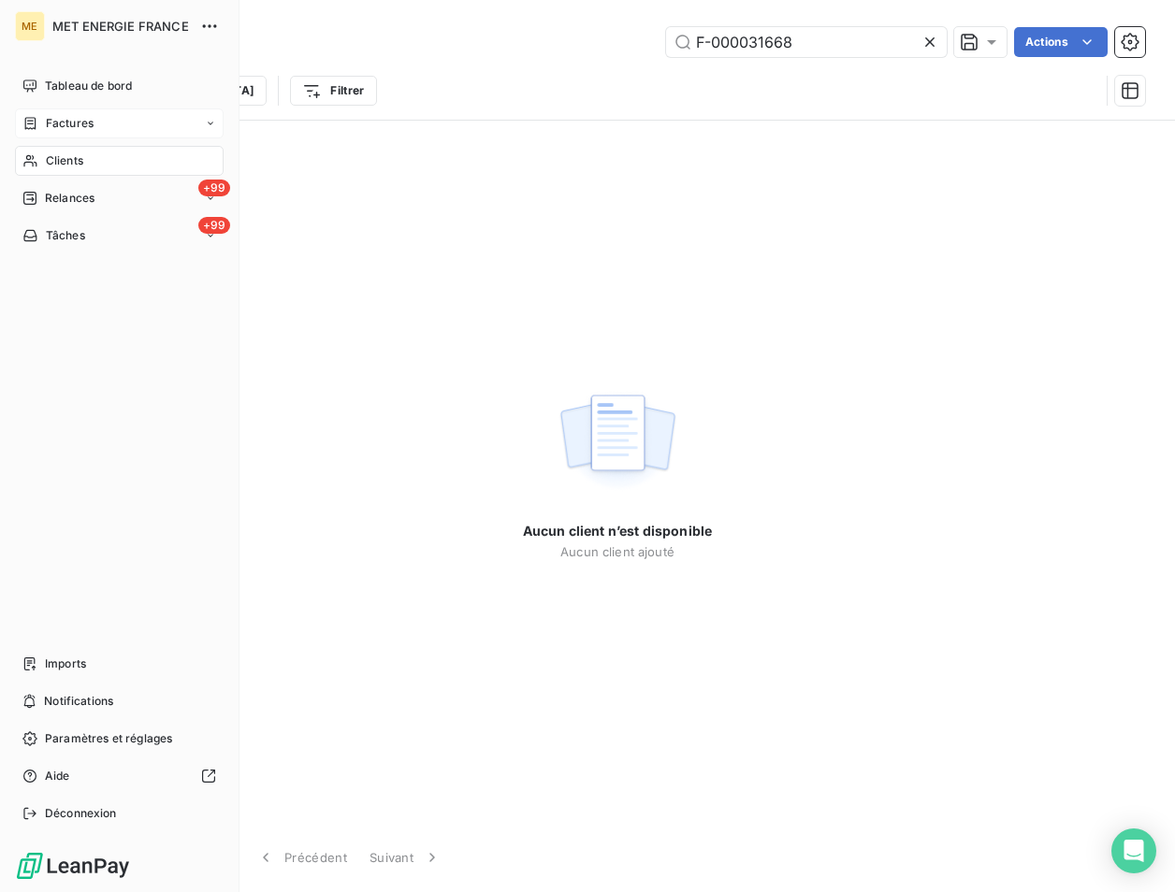
type input "F-000031668"
click at [35, 113] on div "Factures" at bounding box center [119, 123] width 209 height 30
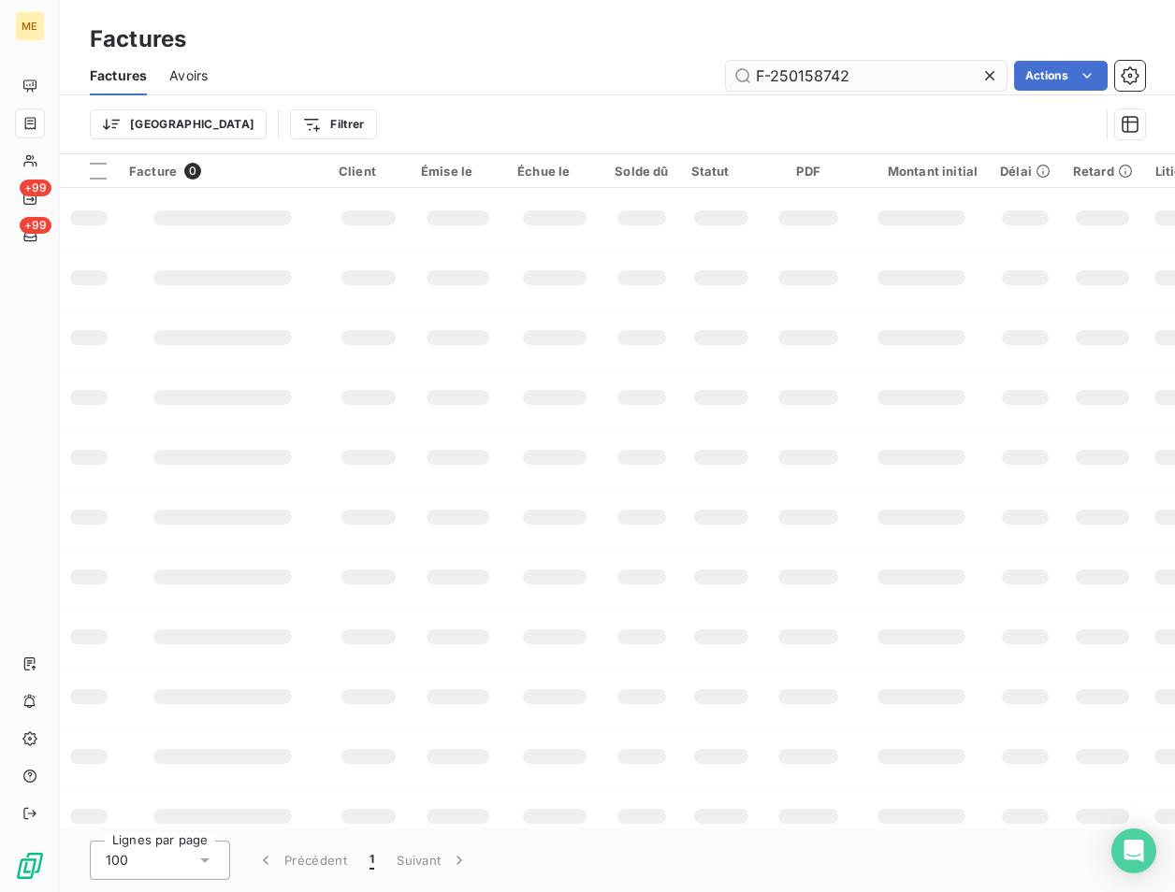
click at [893, 72] on input "F-250158742" at bounding box center [866, 76] width 281 height 30
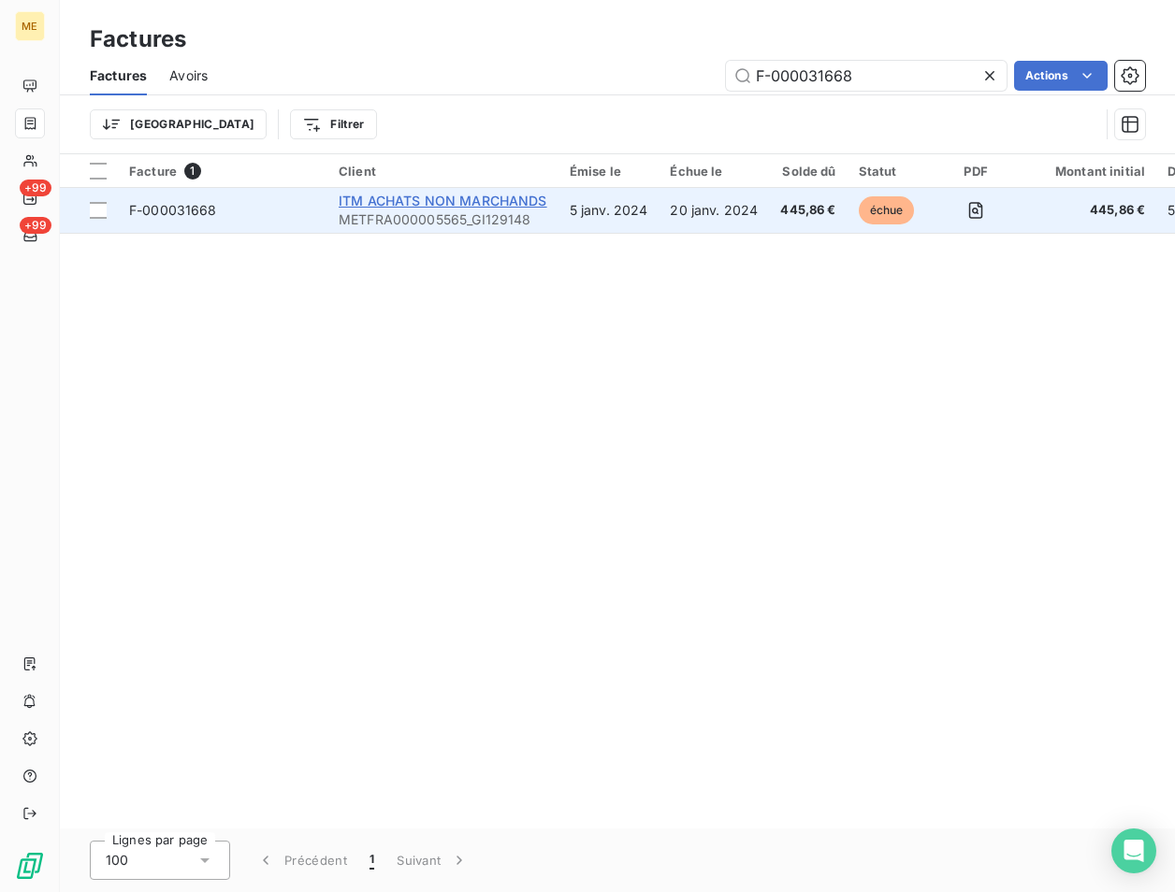
type input "F-000031668"
click at [398, 195] on span "ITM ACHATS NON MARCHANDS" at bounding box center [443, 201] width 209 height 16
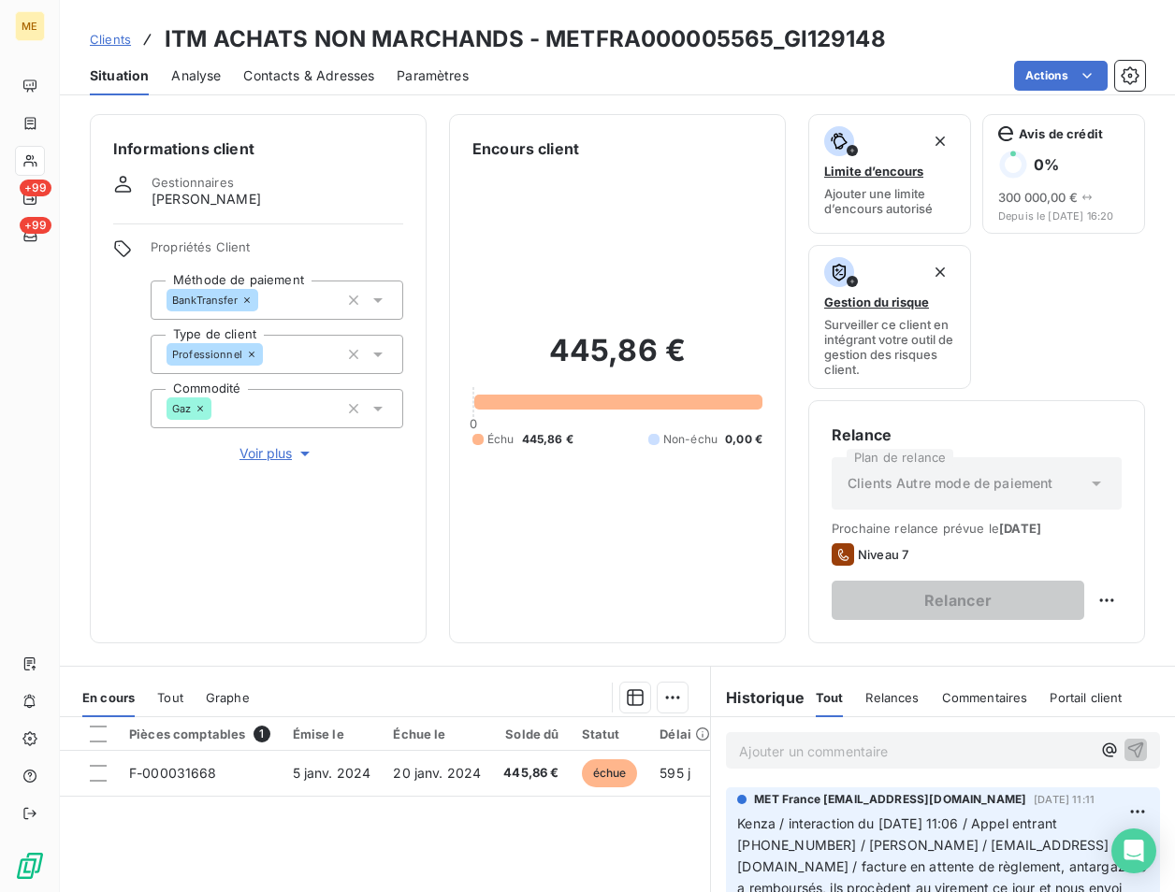
click at [682, 33] on h3 "ITM ACHATS NON MARCHANDS - METFRA000005565_GI129148" at bounding box center [525, 39] width 721 height 34
drag, startPoint x: 771, startPoint y: 43, endPoint x: 547, endPoint y: 36, distance: 223.7
click at [547, 36] on h3 "ITM ACHATS NON MARCHANDS - METFRA000005565_GI129148" at bounding box center [525, 39] width 721 height 34
copy h3 "METFRA000005565"
click at [795, 759] on p "Ajouter un commentaire ﻿" at bounding box center [915, 751] width 352 height 23
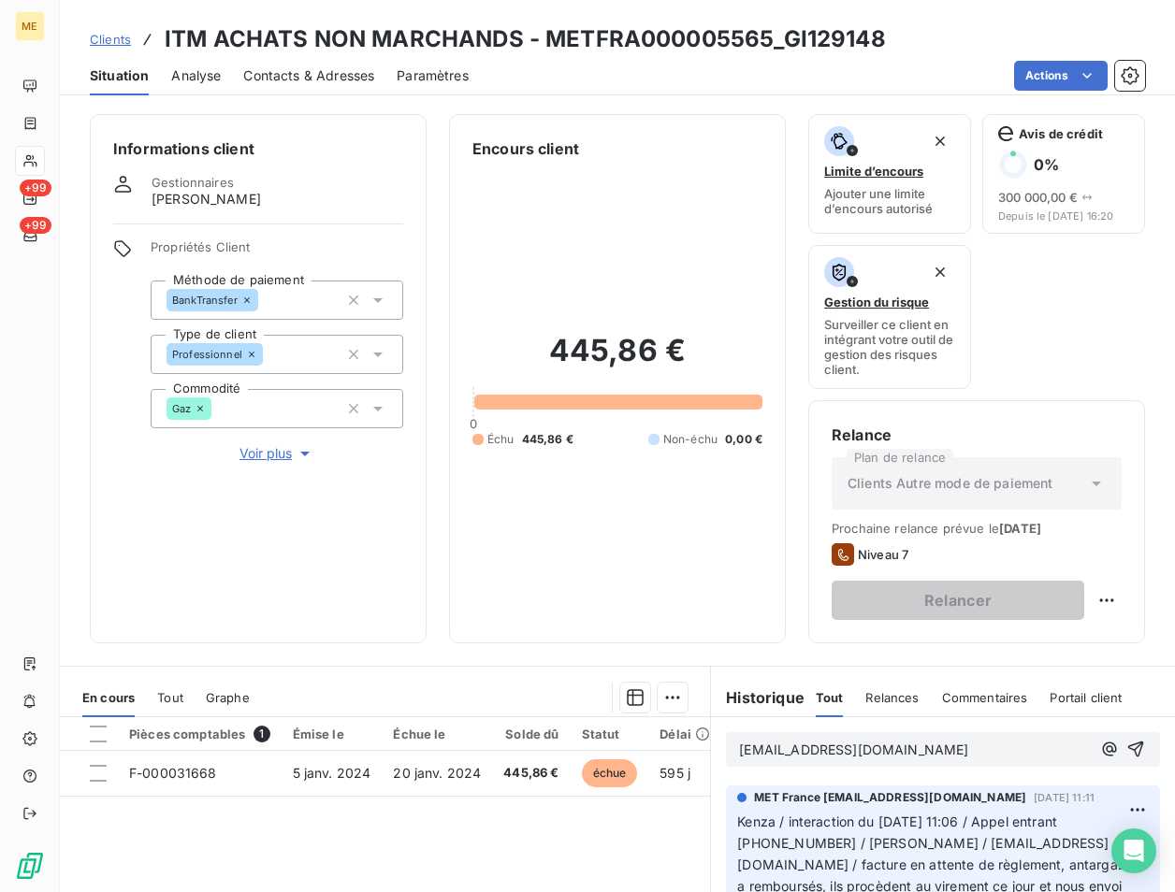
click at [961, 755] on p "[EMAIL_ADDRESS][DOMAIN_NAME]" at bounding box center [915, 751] width 352 height 22
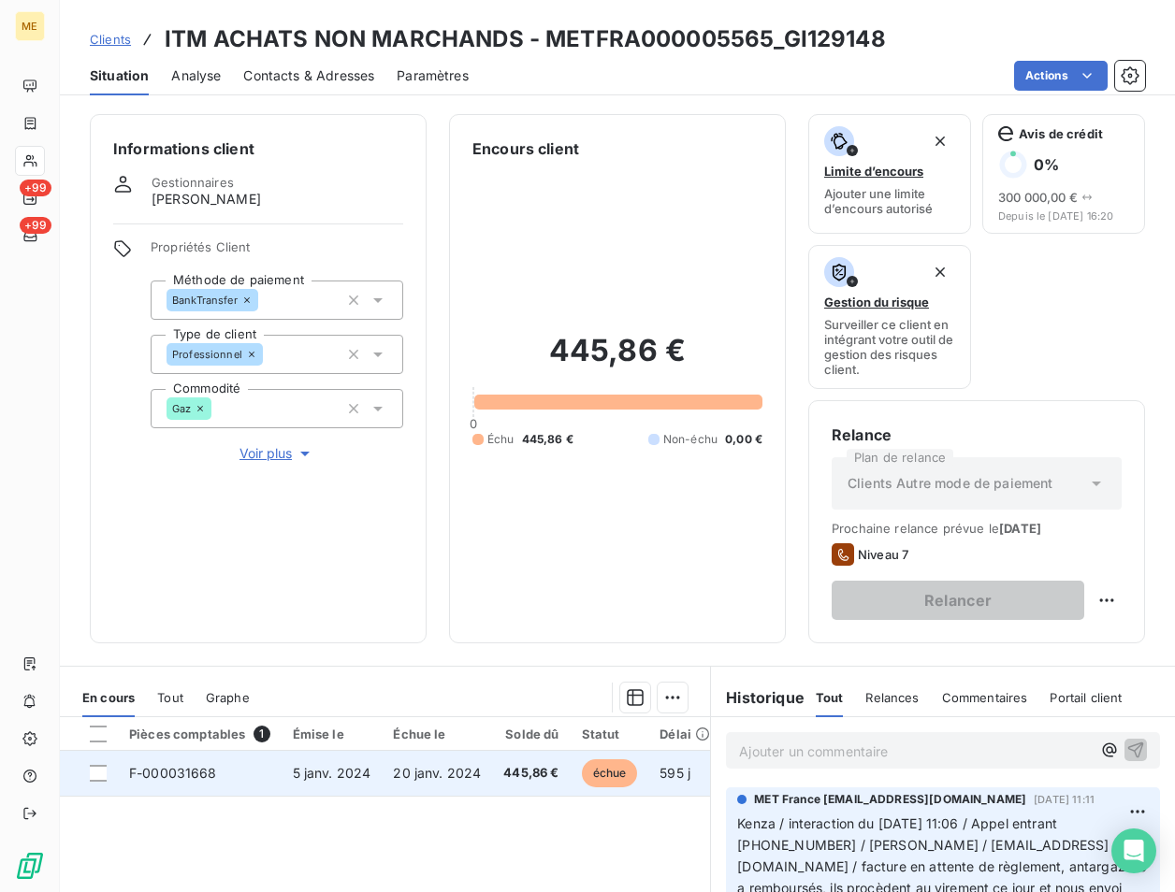
click at [89, 776] on td at bounding box center [89, 773] width 58 height 45
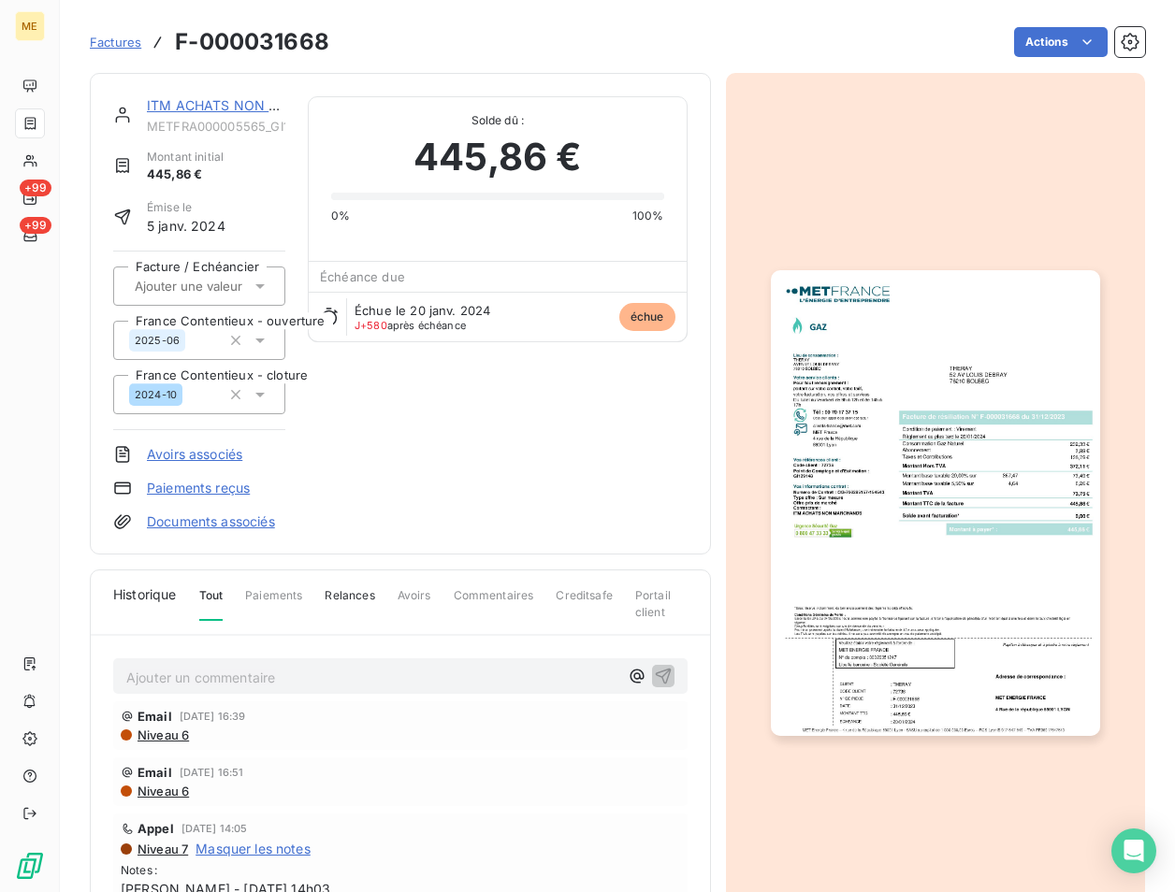
click at [209, 103] on link "ITM ACHATS NON MARCHANDS" at bounding box center [252, 105] width 210 height 16
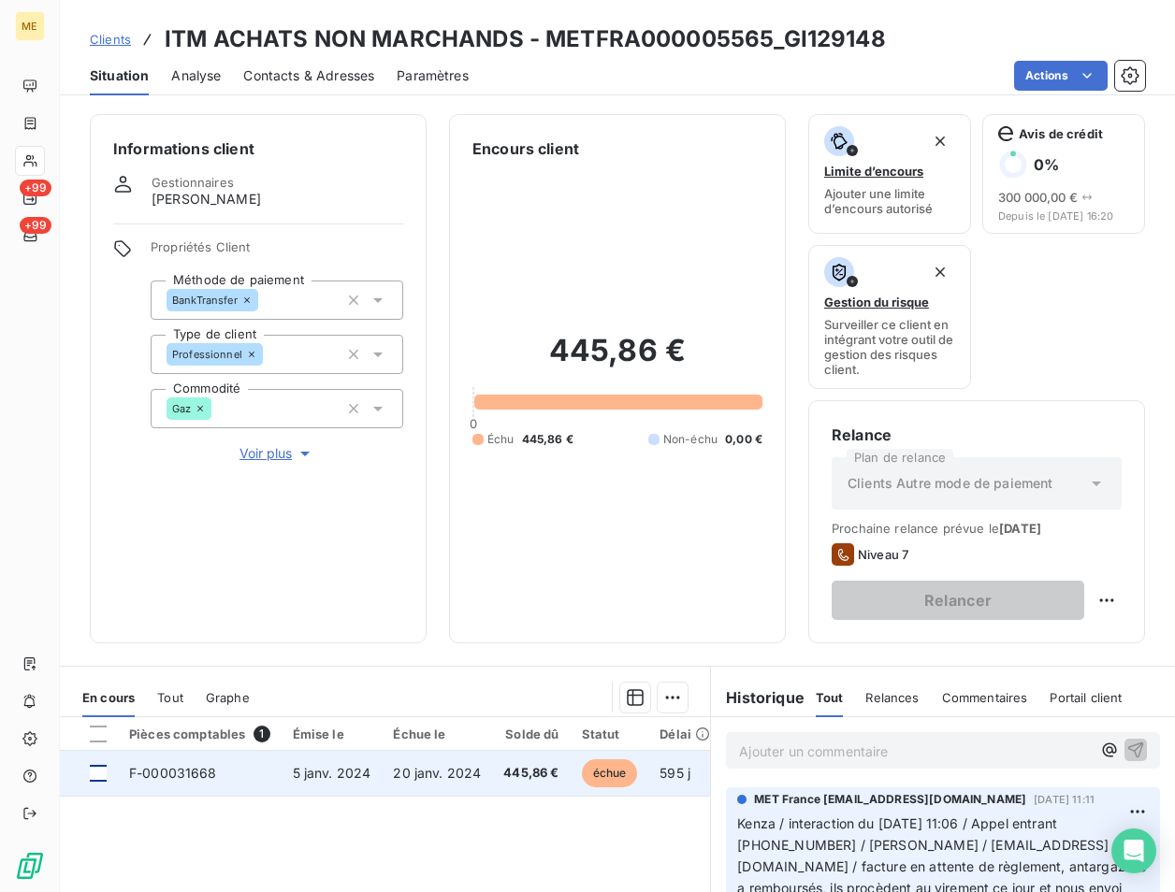
click at [103, 765] on div at bounding box center [98, 773] width 17 height 17
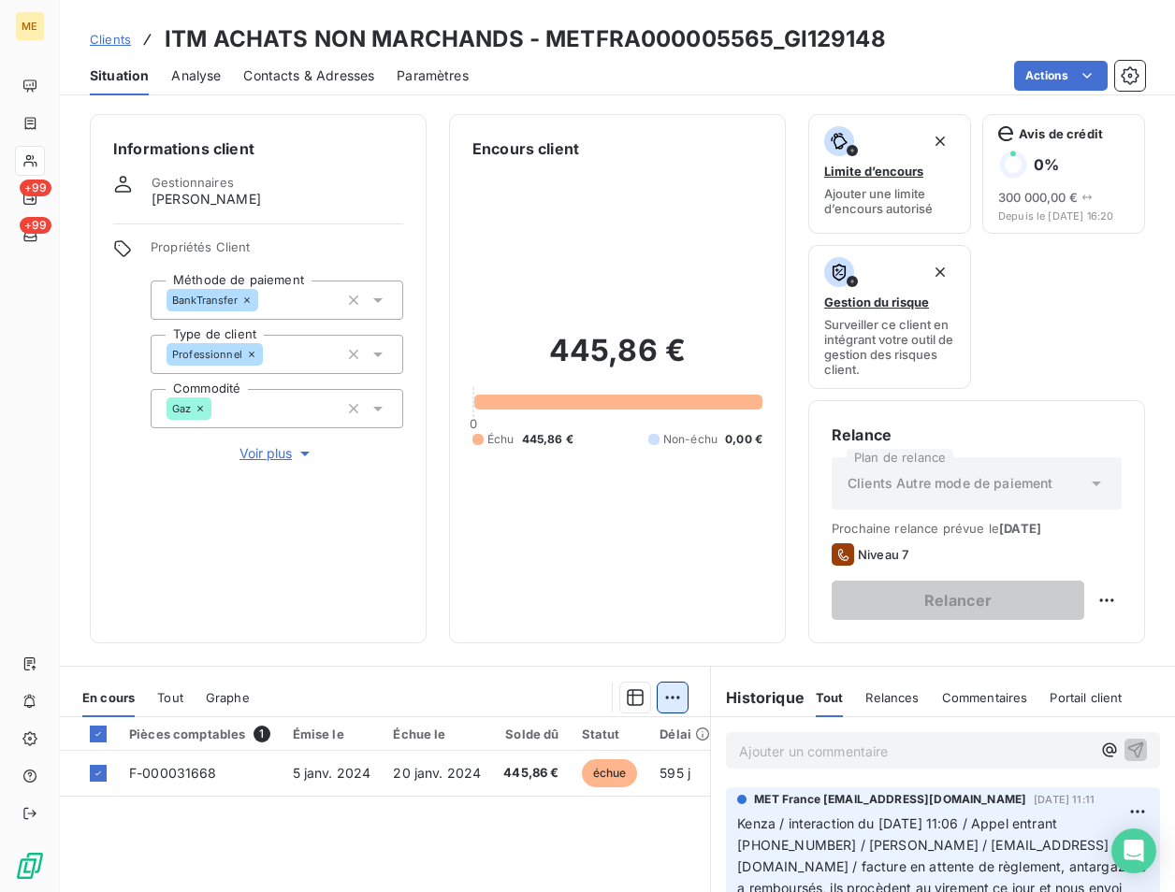
click at [666, 697] on html "ME +99 +99 Clients ITM ACHATS NON MARCHANDS - METFRA000005565_GI129148 Situatio…" at bounding box center [587, 446] width 1175 height 892
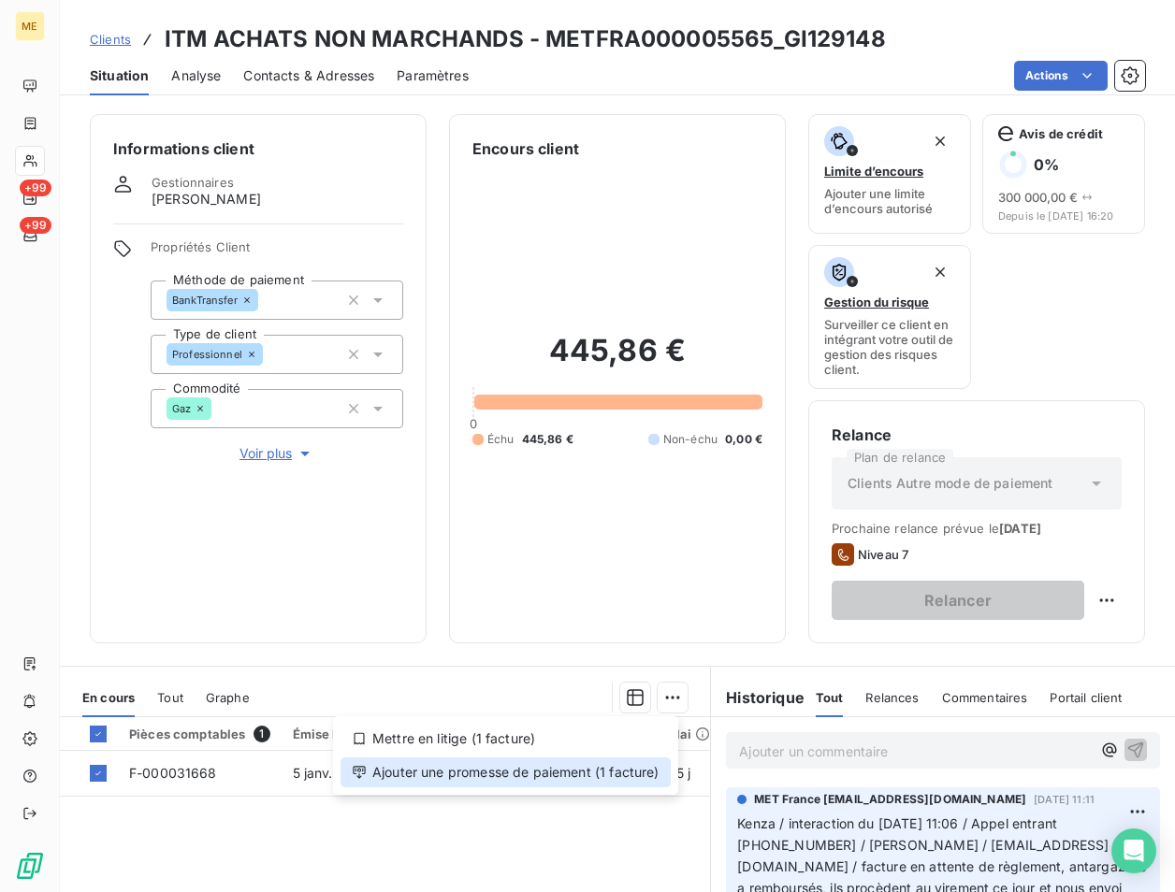
click at [492, 769] on div "Ajouter une promesse de paiement (1 facture)" at bounding box center [505, 773] width 330 height 30
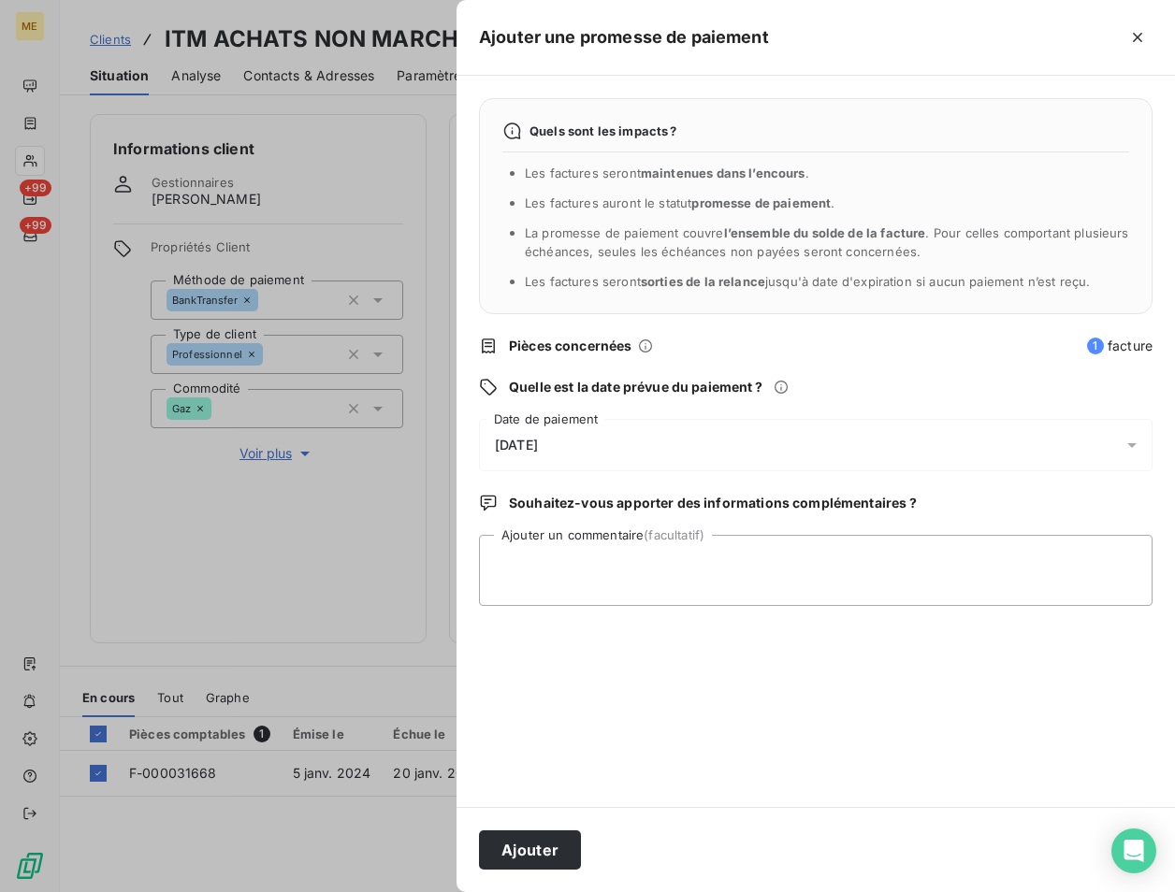
click at [562, 429] on div "[DATE]" at bounding box center [815, 445] width 673 height 52
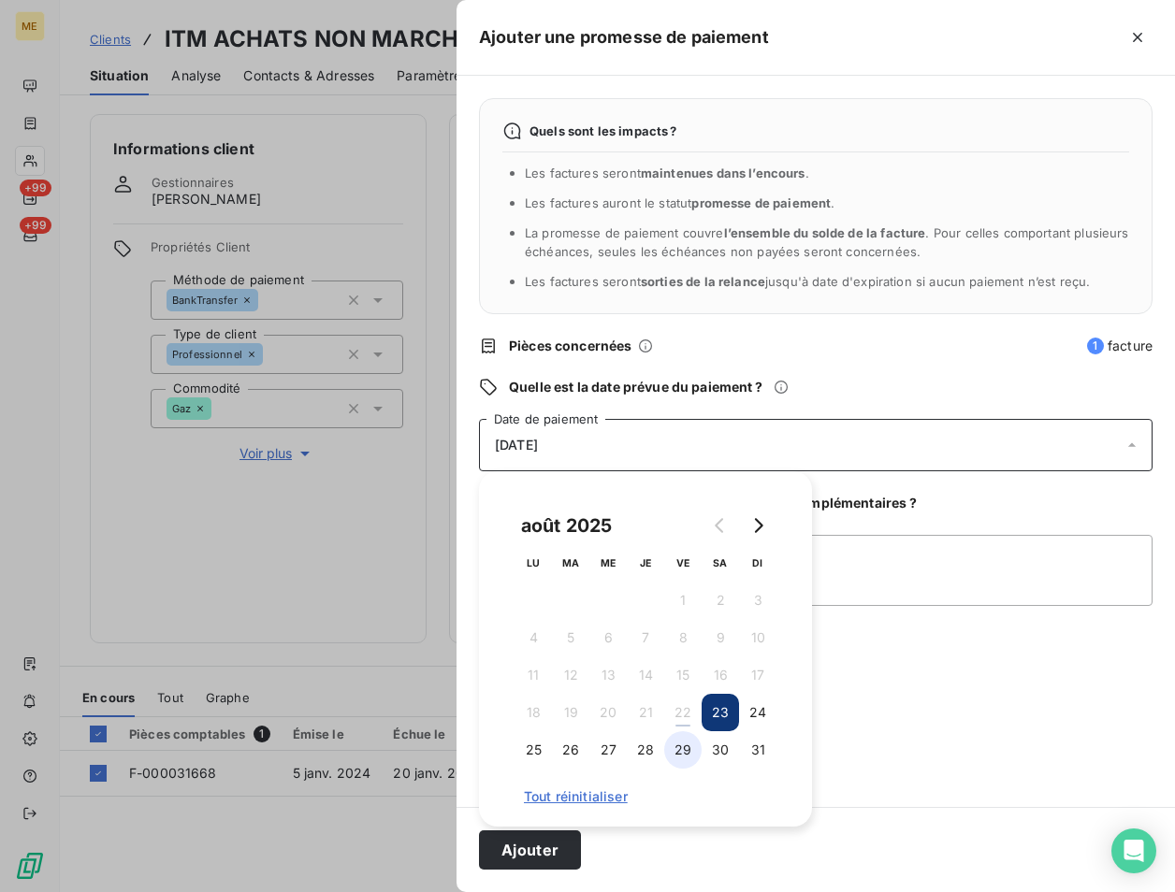
click at [688, 749] on button "29" at bounding box center [682, 749] width 37 height 37
click at [1024, 569] on textarea "Ajouter un commentaire (facultatif)" at bounding box center [815, 570] width 673 height 71
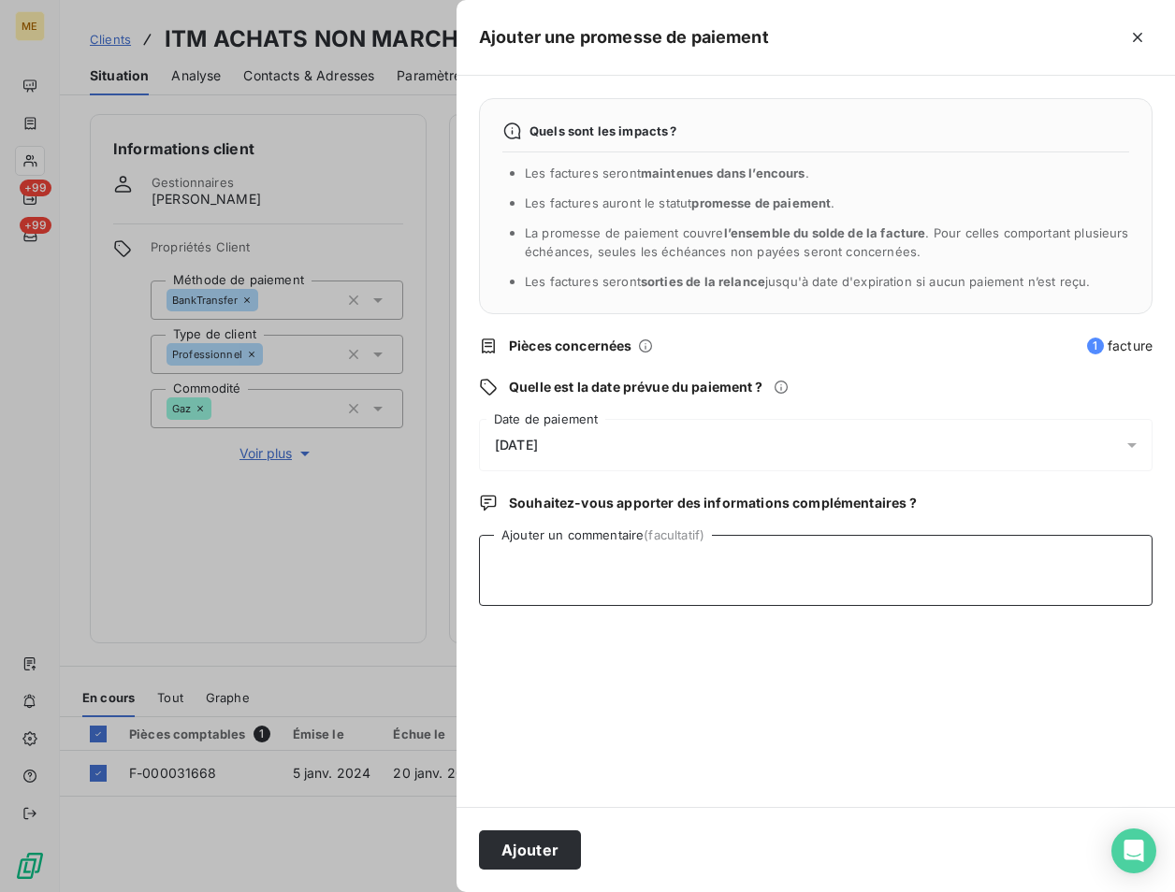
paste textarea "[EMAIL_ADDRESS][DOMAIN_NAME] [DATE] 10:16 interaction preuve virement ok"
click at [656, 593] on textarea "[EMAIL_ADDRESS][DOMAIN_NAME] [DATE] 10:16 interaction preuve virement ok" at bounding box center [815, 570] width 673 height 71
paste textarea "[URL][DOMAIN_NAME]"
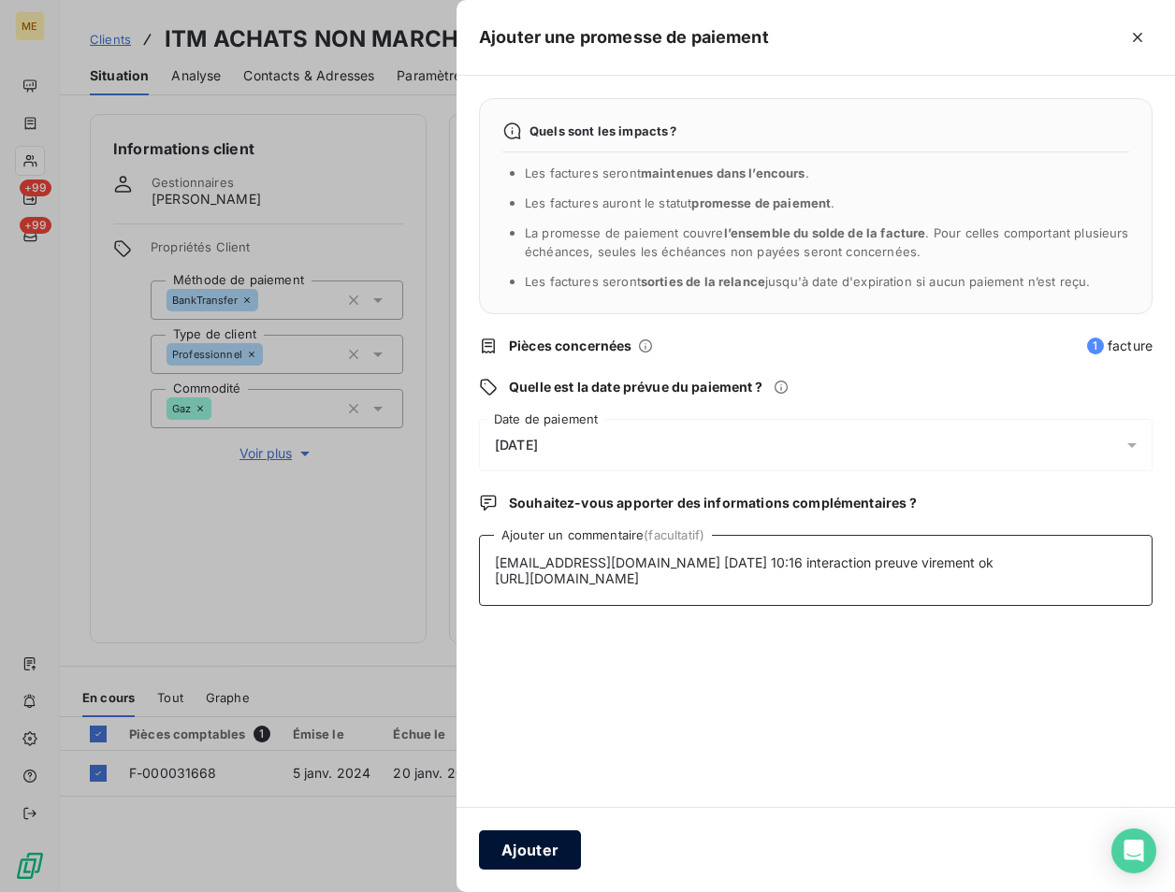
type textarea "[EMAIL_ADDRESS][DOMAIN_NAME] [DATE] 10:16 interaction preuve virement ok [URL][…"
click at [526, 858] on button "Ajouter" at bounding box center [530, 850] width 102 height 39
